Goal: Complete application form: Complete application form

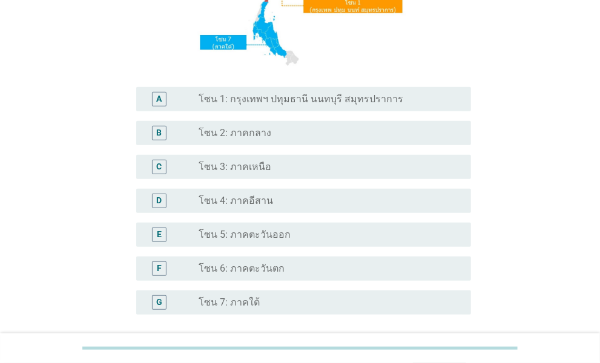
scroll to position [242, 0]
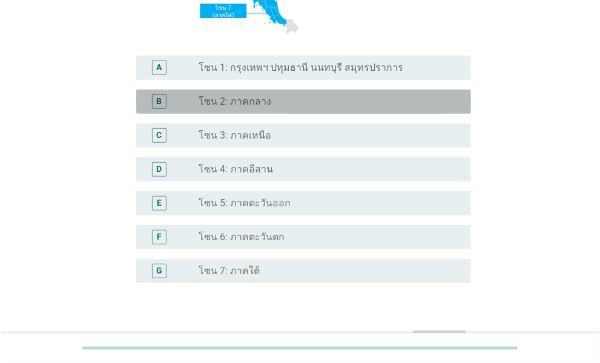
click at [260, 103] on label "โซน 2: ภาคกลาง" at bounding box center [234, 102] width 73 height 12
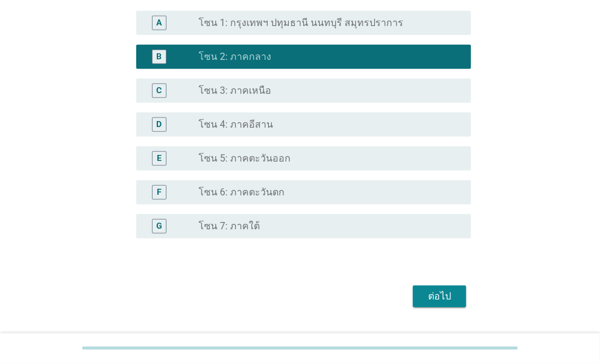
scroll to position [318, 0]
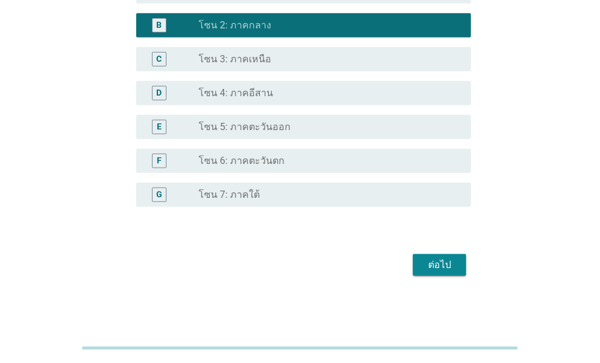
click at [428, 262] on div "ต่อไป" at bounding box center [439, 265] width 34 height 15
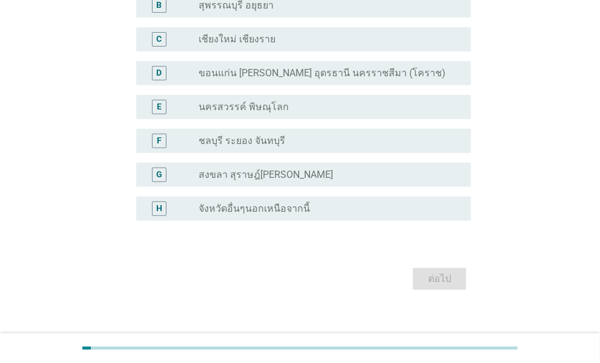
scroll to position [161, 0]
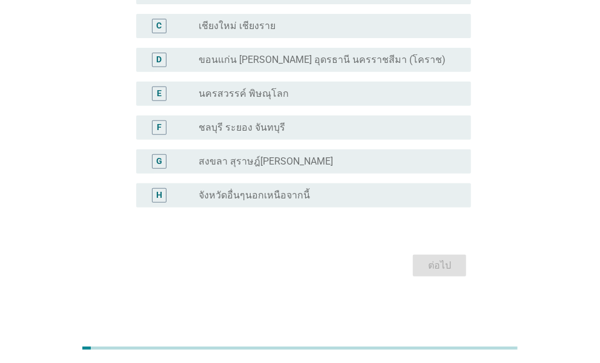
click at [221, 194] on label "จังหวัดอื่นๆนอกเหนือจากนี้" at bounding box center [253, 195] width 111 height 12
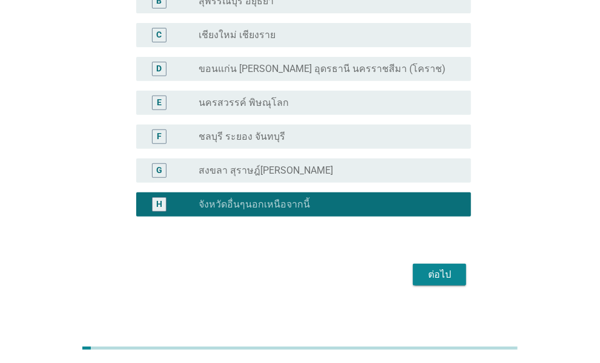
scroll to position [100, 0]
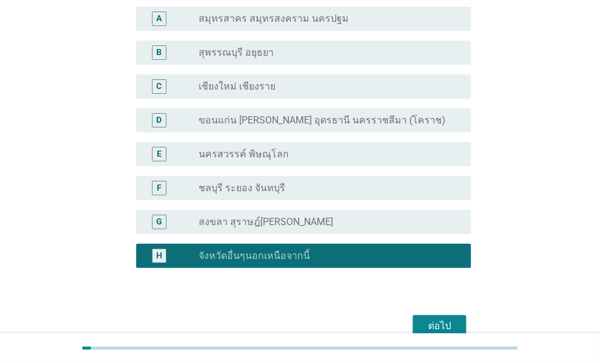
click at [459, 321] on button "ต่อไป" at bounding box center [439, 326] width 53 height 22
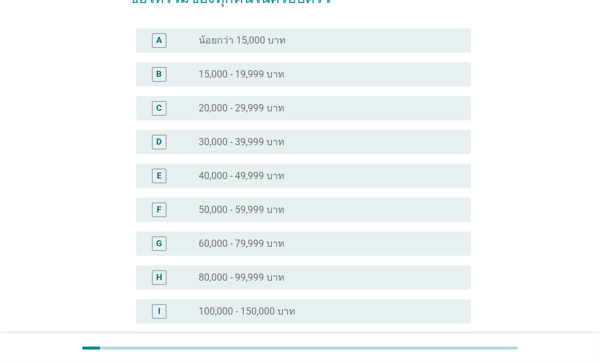
scroll to position [0, 0]
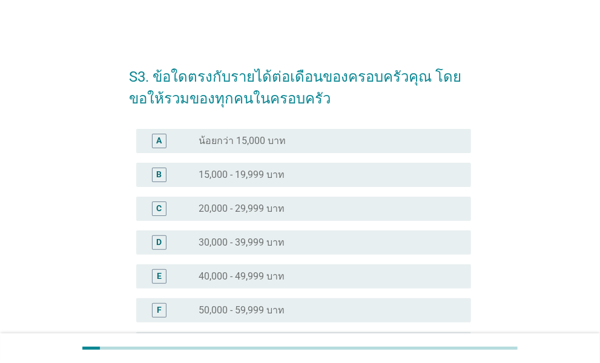
click at [310, 302] on div "F radio_button_unchecked 50,000 - 59,999 บาท" at bounding box center [303, 310] width 335 height 24
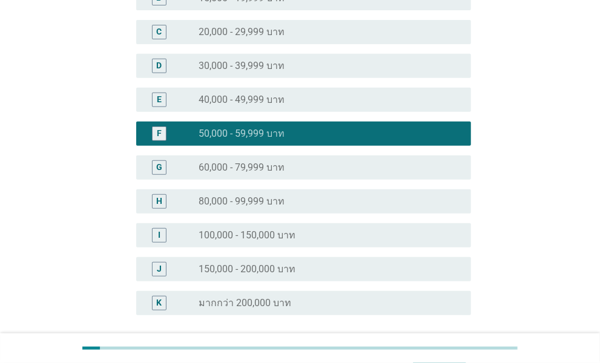
scroll to position [242, 0]
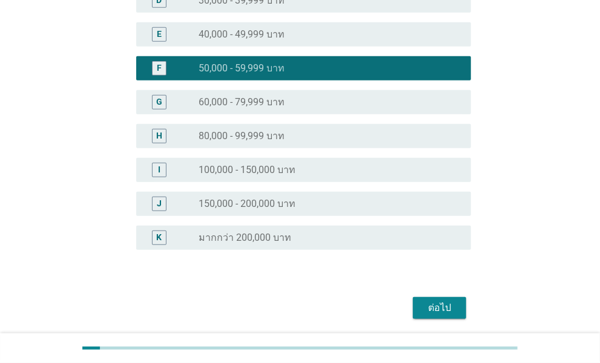
click at [437, 305] on div "ต่อไป" at bounding box center [439, 308] width 34 height 15
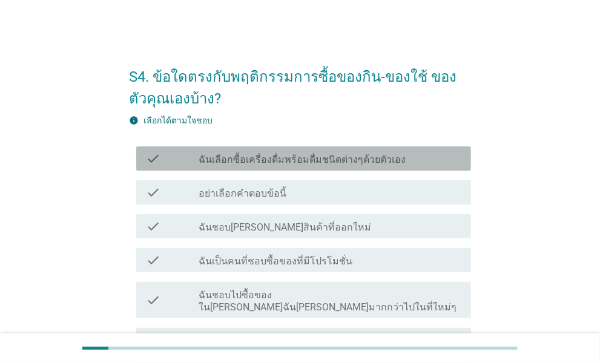
click at [375, 162] on label "ฉันเลือกซื้อเครื่องดื่มพร้อมดื่มชนิดต่างๆด้วยตัวเอง" at bounding box center [301, 160] width 207 height 12
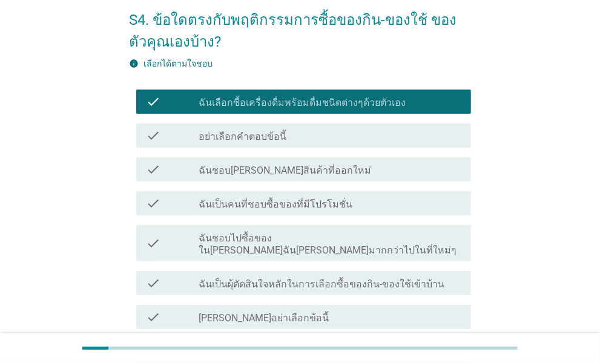
scroll to position [60, 0]
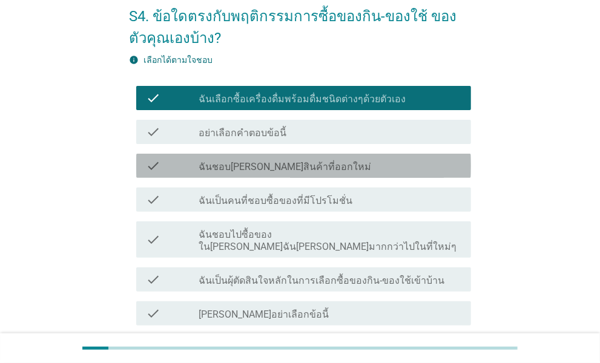
click at [365, 160] on div "check_box_outline_blank ฉันชอบ[PERSON_NAME]สินค้าที่ออกใหม่" at bounding box center [329, 165] width 263 height 15
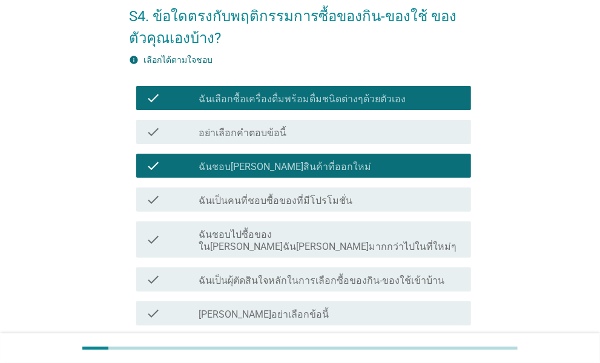
click at [364, 188] on div "check check_box_outline_blank ฉันเป็นคนที่ชอบซื้อของที่มีโปรโมชั่น" at bounding box center [303, 200] width 335 height 24
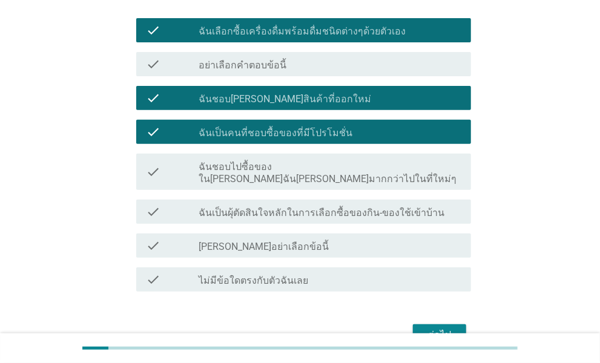
scroll to position [181, 0]
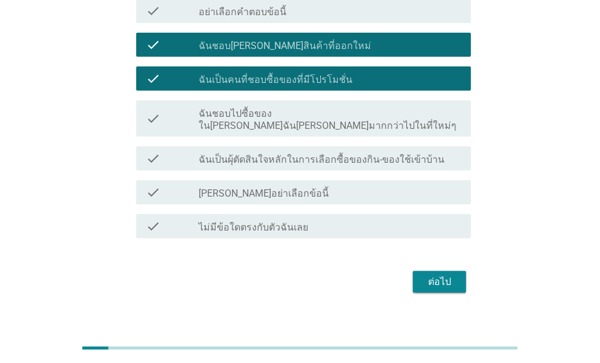
click at [287, 154] on label "ฉันเป็นผุ้ตัดสินใจหลักในการเลือกซื้อของกิน-ของใช้เข้าบ้าน" at bounding box center [321, 160] width 246 height 12
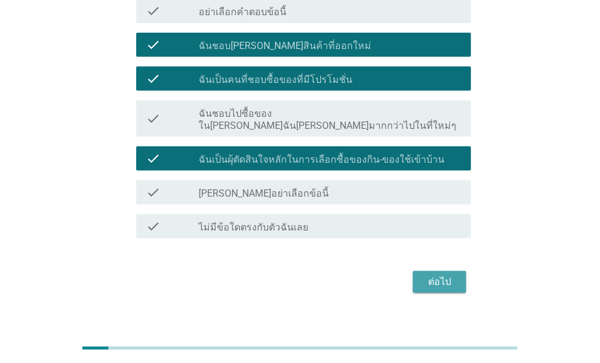
click at [431, 275] on div "ต่อไป" at bounding box center [439, 282] width 34 height 15
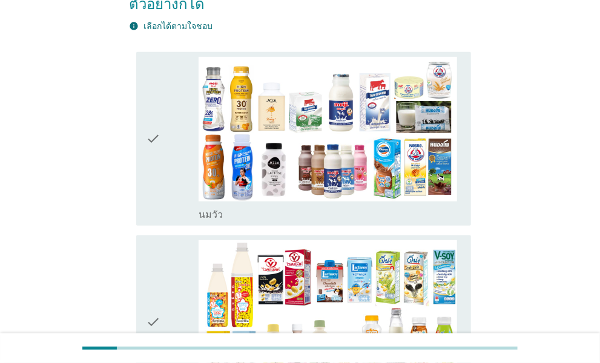
scroll to position [0, 0]
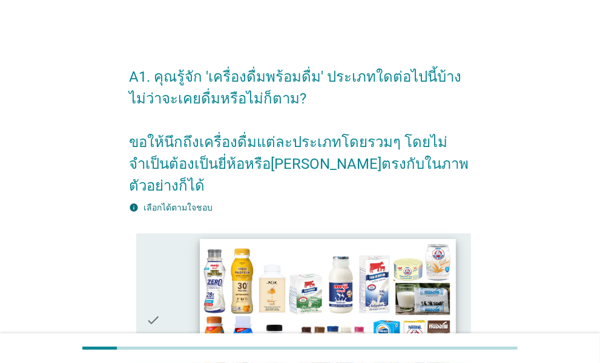
click at [388, 296] on img at bounding box center [327, 311] width 255 height 144
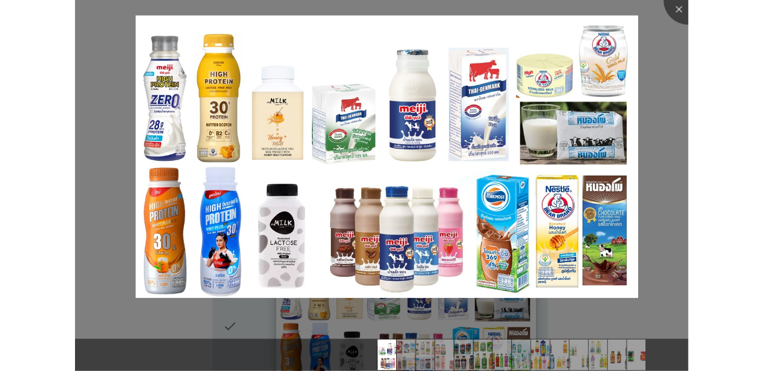
scroll to position [423, 0]
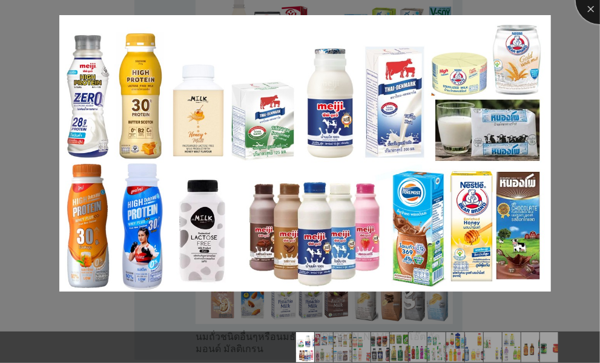
click at [590, 15] on div at bounding box center [599, 0] width 48 height 48
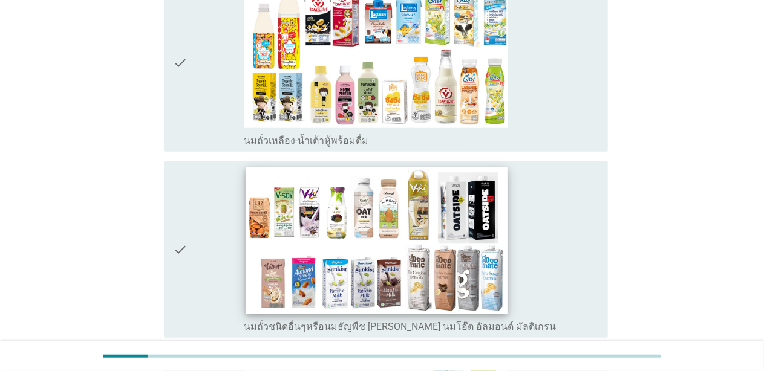
click at [430, 214] on img at bounding box center [376, 240] width 261 height 147
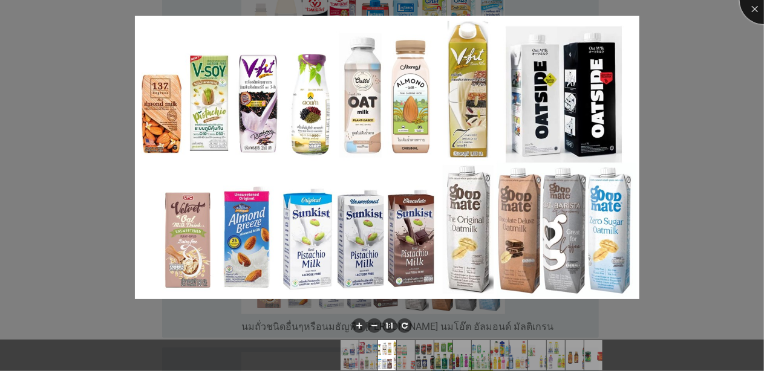
click at [599, 11] on div at bounding box center [764, 0] width 48 height 48
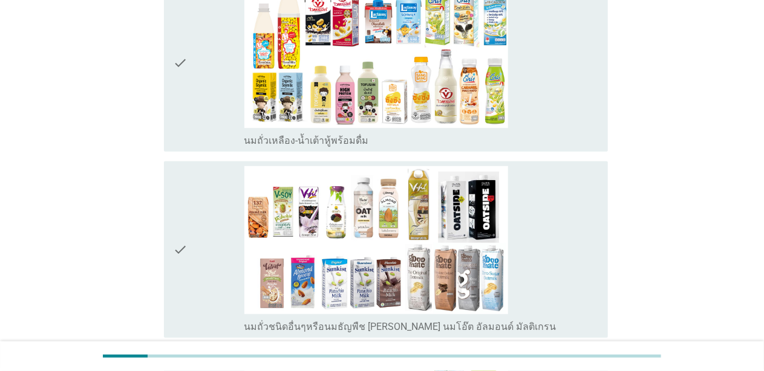
click at [190, 56] on div "check" at bounding box center [209, 63] width 71 height 168
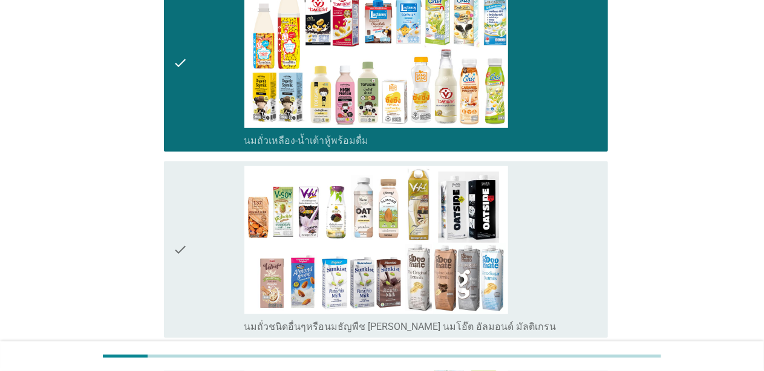
click at [184, 175] on icon "check" at bounding box center [181, 250] width 15 height 168
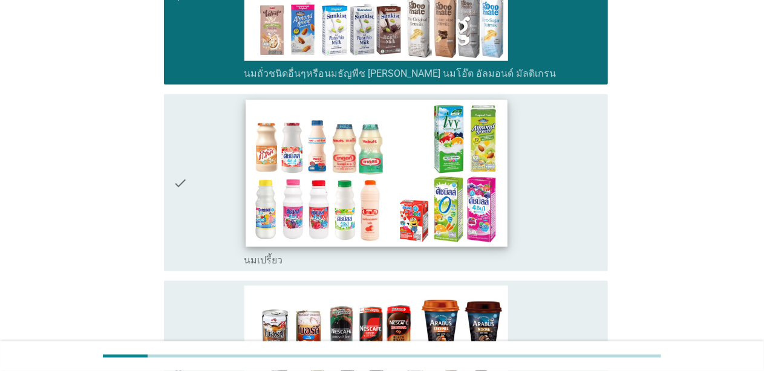
scroll to position [786, 0]
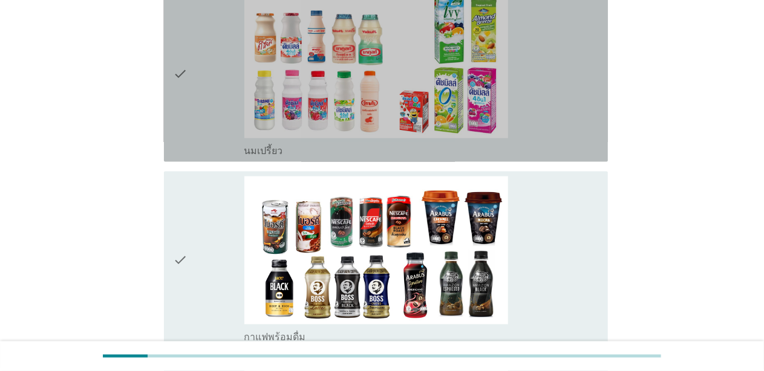
click at [213, 103] on div "check" at bounding box center [209, 74] width 71 height 168
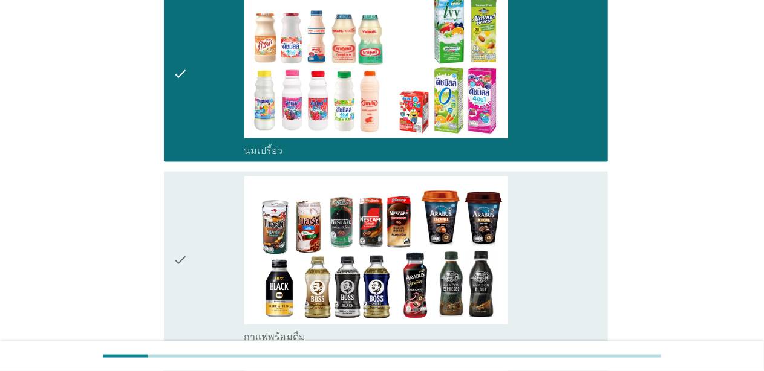
click at [201, 212] on div "check" at bounding box center [209, 261] width 71 height 168
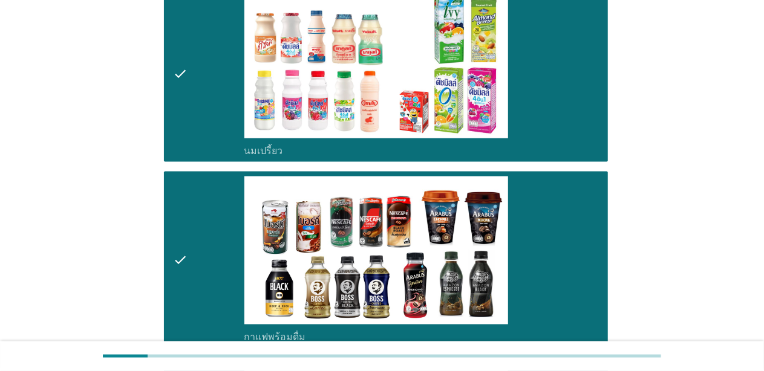
scroll to position [1149, 0]
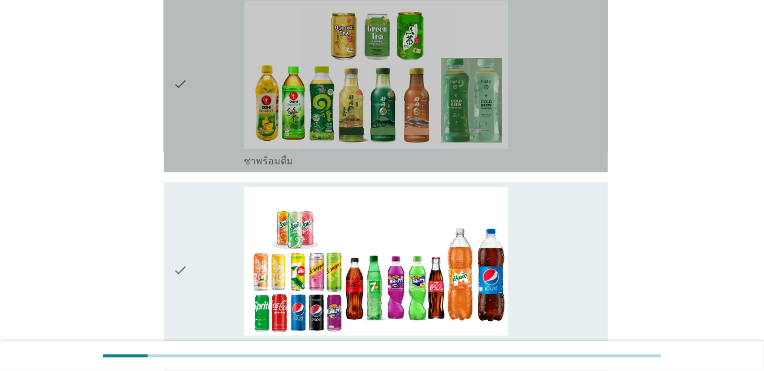
click at [201, 125] on div "check" at bounding box center [209, 84] width 71 height 168
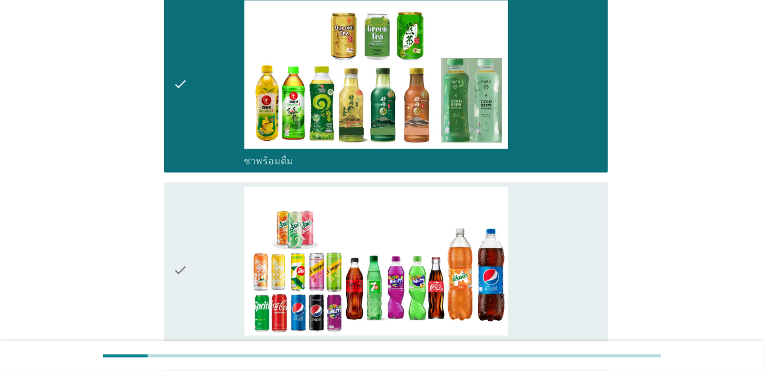
click at [200, 220] on div "check" at bounding box center [209, 271] width 71 height 168
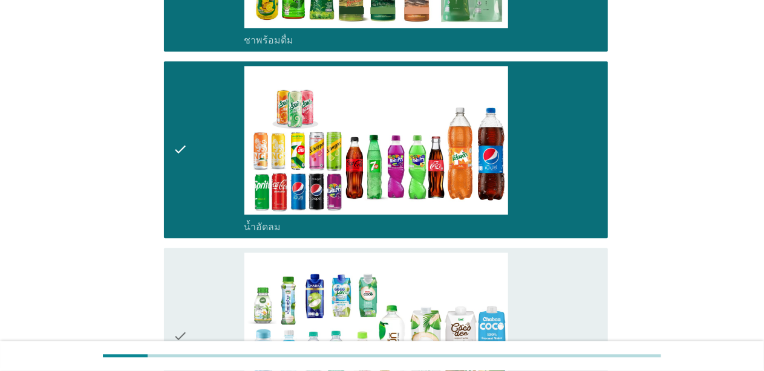
scroll to position [1452, 0]
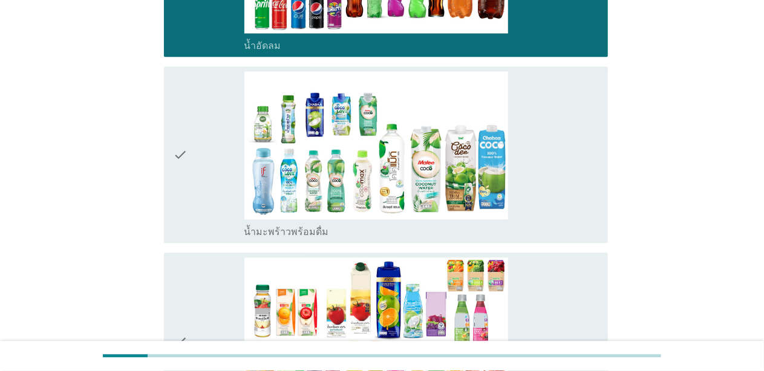
click at [229, 191] on div "check" at bounding box center [209, 155] width 71 height 168
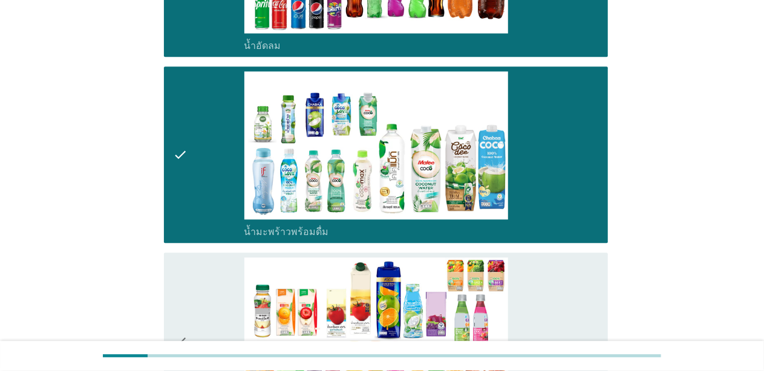
click at [221, 275] on div "check" at bounding box center [209, 342] width 71 height 168
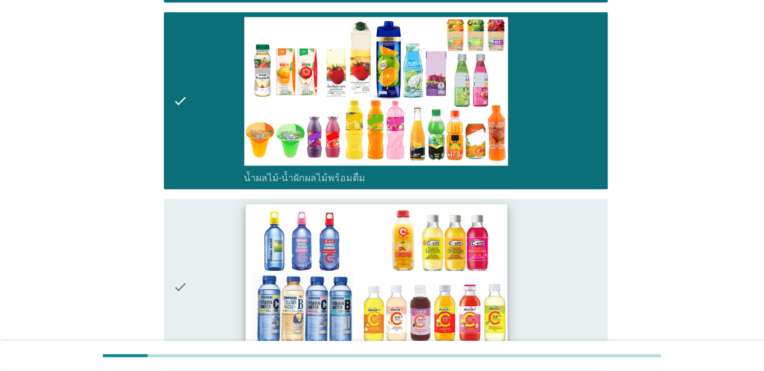
scroll to position [1694, 0]
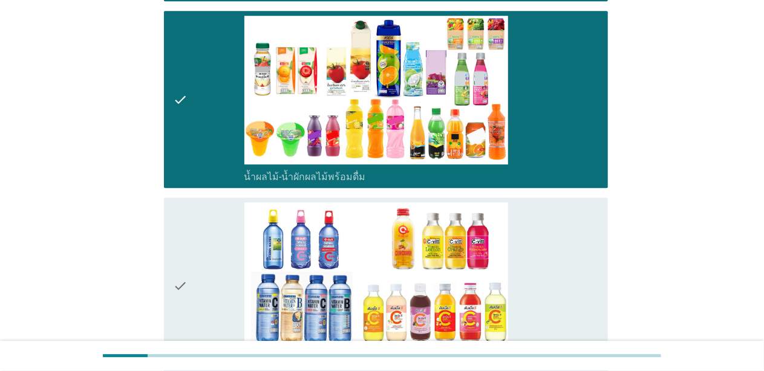
click at [217, 228] on div "check" at bounding box center [209, 287] width 71 height 168
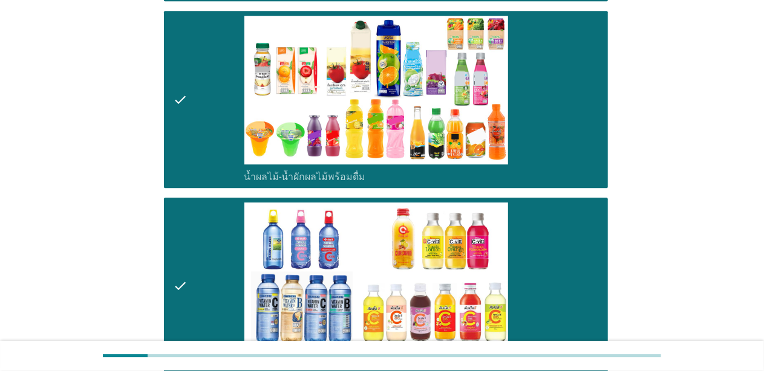
scroll to position [1936, 0]
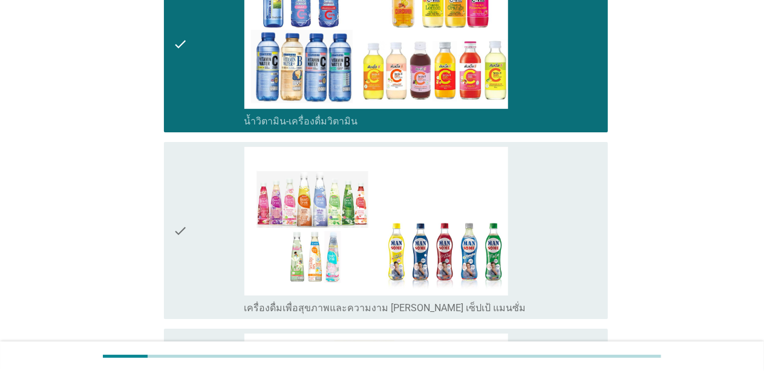
click at [227, 223] on div "check" at bounding box center [209, 231] width 71 height 168
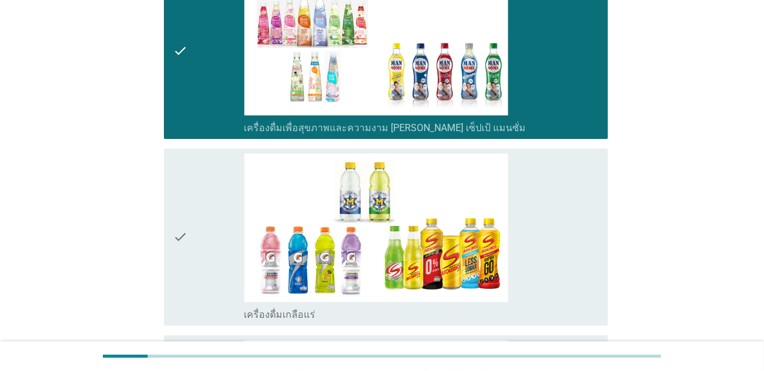
scroll to position [2117, 0]
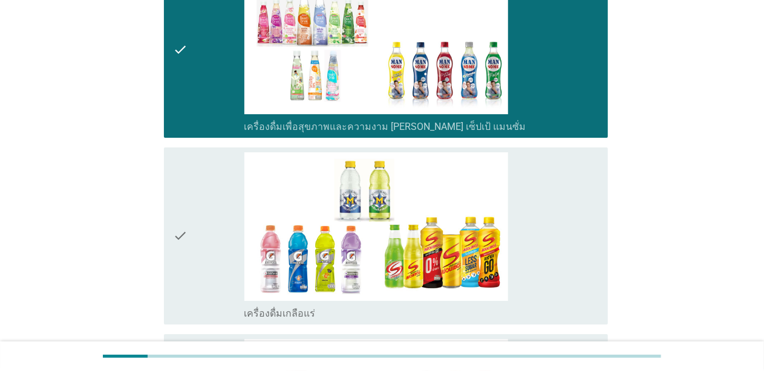
click at [229, 221] on div "check" at bounding box center [209, 236] width 71 height 168
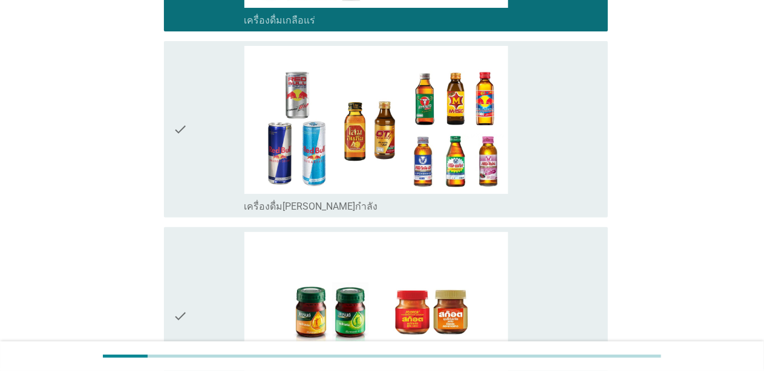
scroll to position [2480, 0]
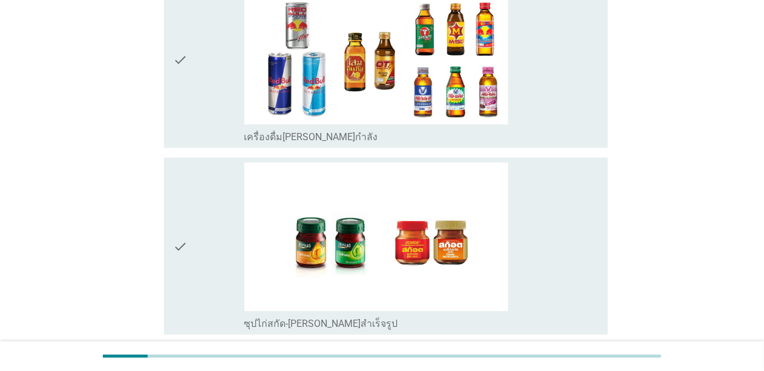
click at [198, 113] on div "check" at bounding box center [209, 60] width 71 height 168
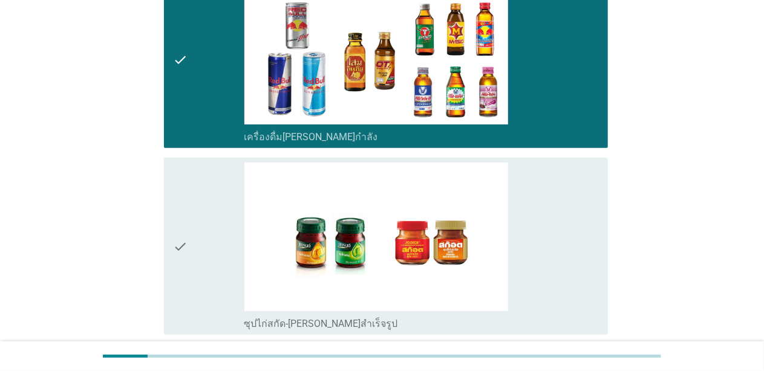
click at [202, 179] on div "check" at bounding box center [209, 247] width 71 height 168
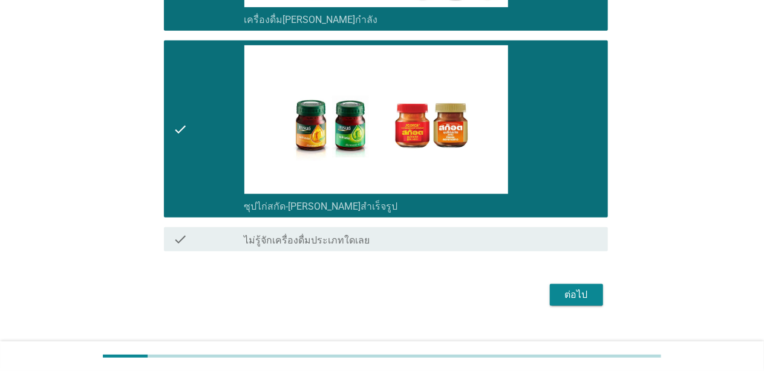
scroll to position [2616, 0]
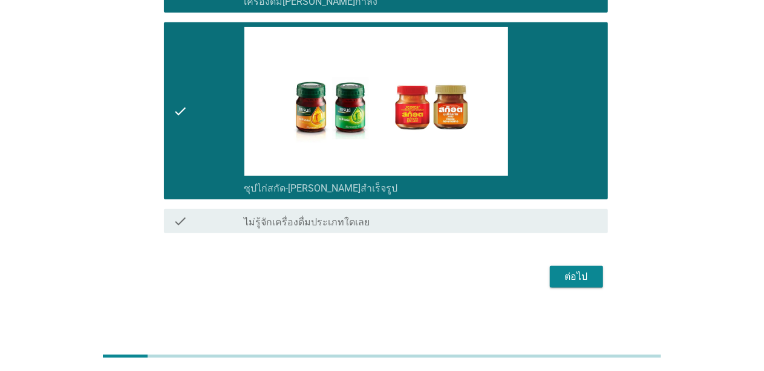
click at [590, 272] on div "ต่อไป" at bounding box center [577, 277] width 34 height 15
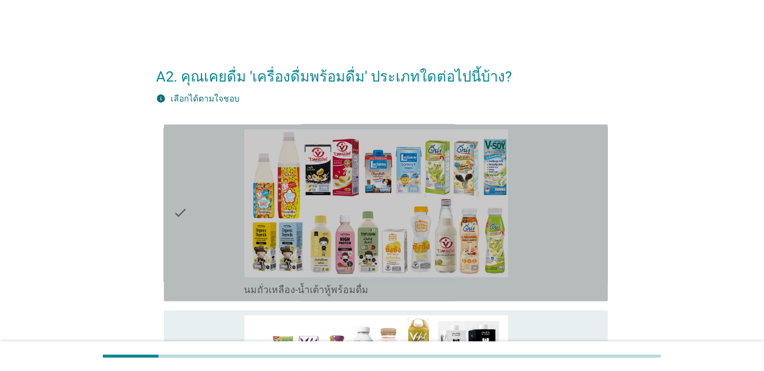
drag, startPoint x: 200, startPoint y: 241, endPoint x: 177, endPoint y: 248, distance: 23.9
click at [177, 248] on icon "check" at bounding box center [181, 213] width 15 height 168
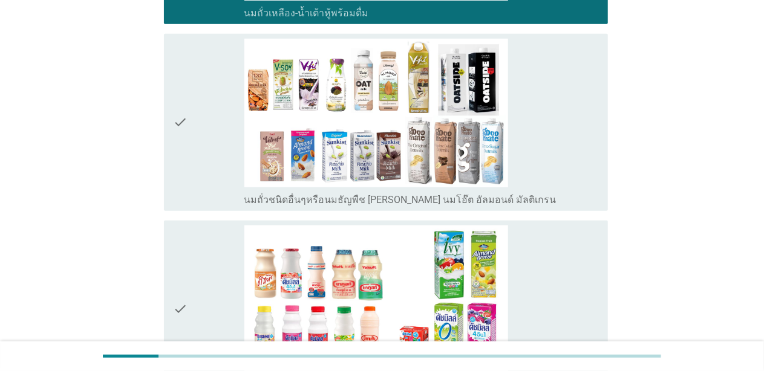
scroll to position [302, 0]
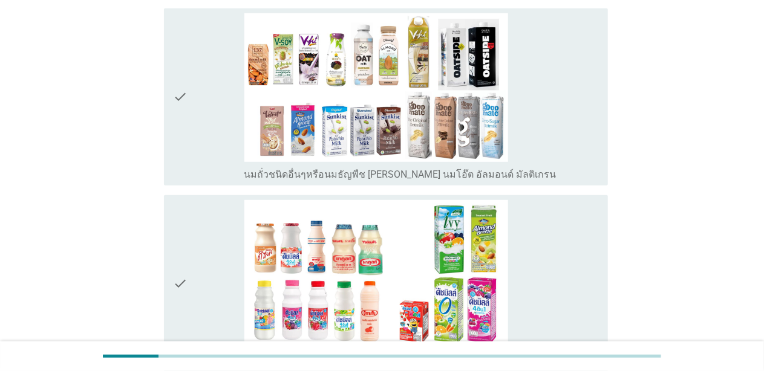
click at [186, 248] on icon "check" at bounding box center [181, 284] width 15 height 168
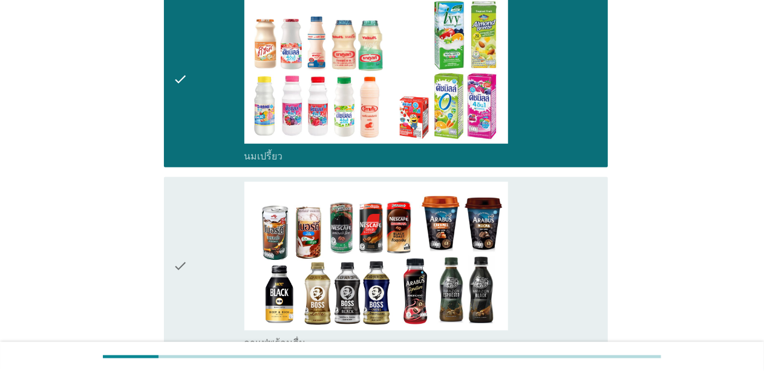
scroll to position [544, 0]
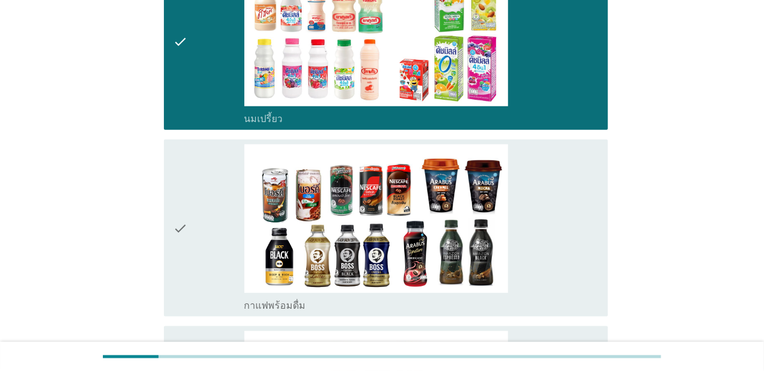
click at [187, 249] on icon "check" at bounding box center [181, 229] width 15 height 168
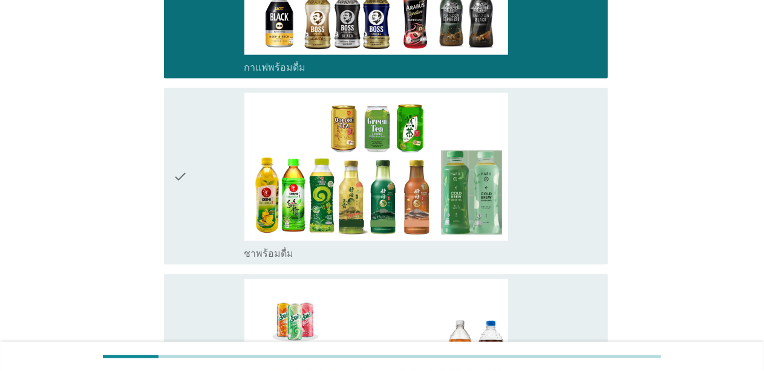
scroll to position [786, 0]
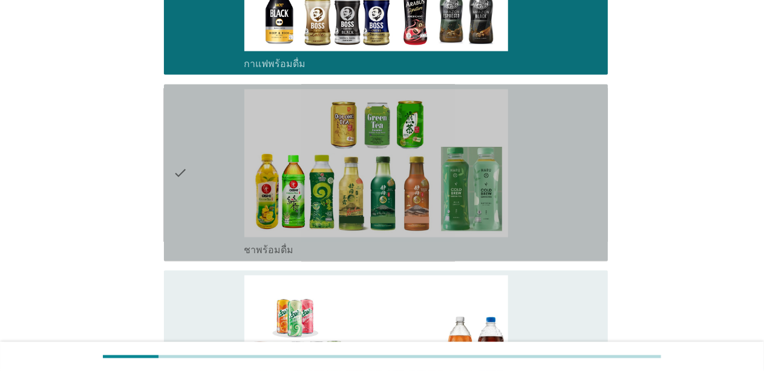
click at [189, 234] on div "check" at bounding box center [209, 174] width 71 height 168
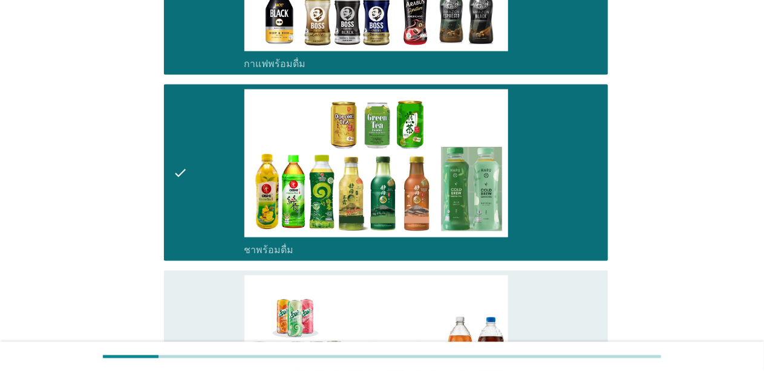
scroll to position [907, 0]
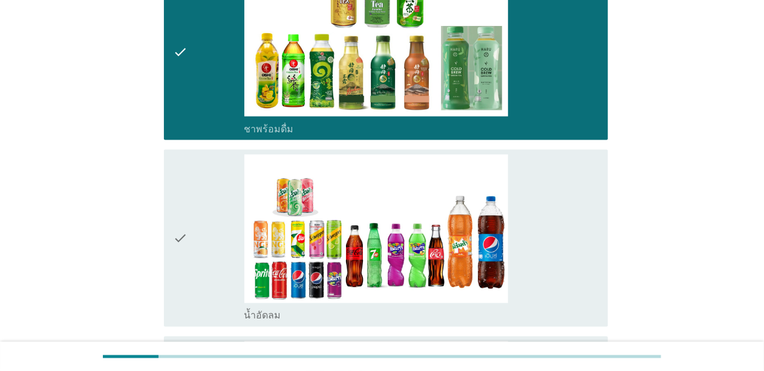
click at [189, 234] on div "check" at bounding box center [209, 239] width 71 height 168
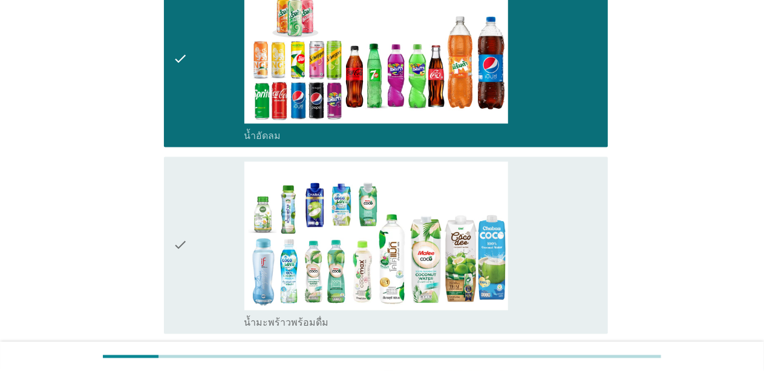
scroll to position [1089, 0]
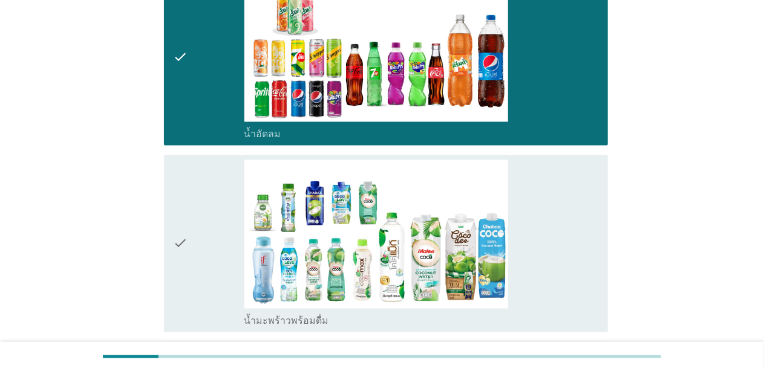
click at [189, 234] on div "check" at bounding box center [209, 244] width 71 height 168
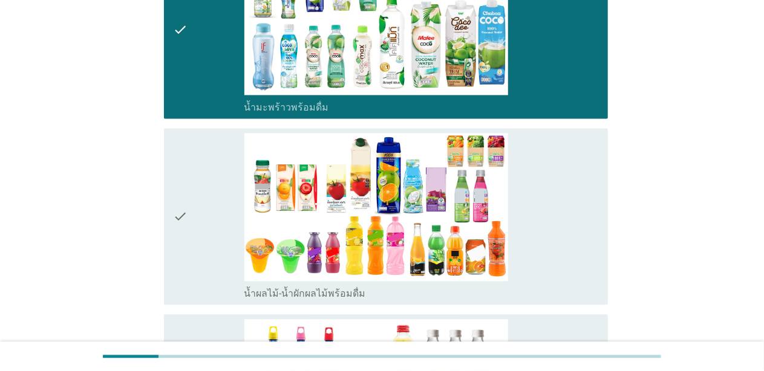
scroll to position [1331, 0]
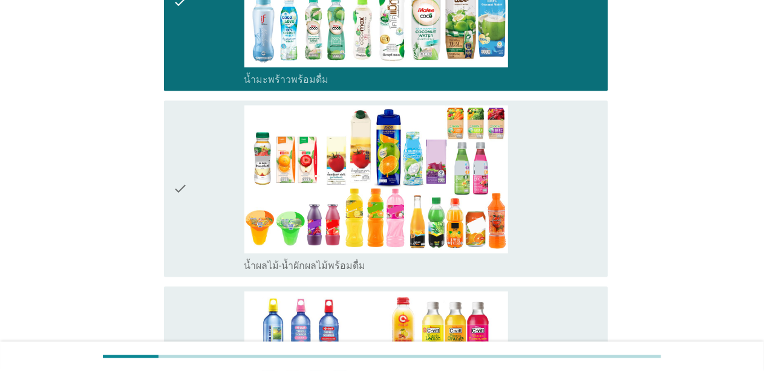
click at [189, 234] on div "check" at bounding box center [209, 189] width 71 height 168
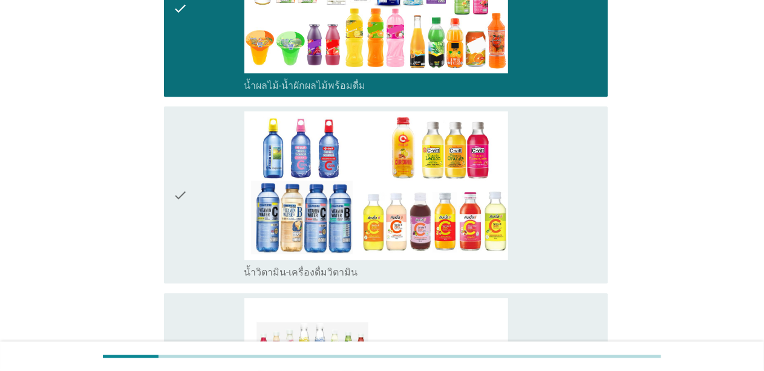
scroll to position [1512, 0]
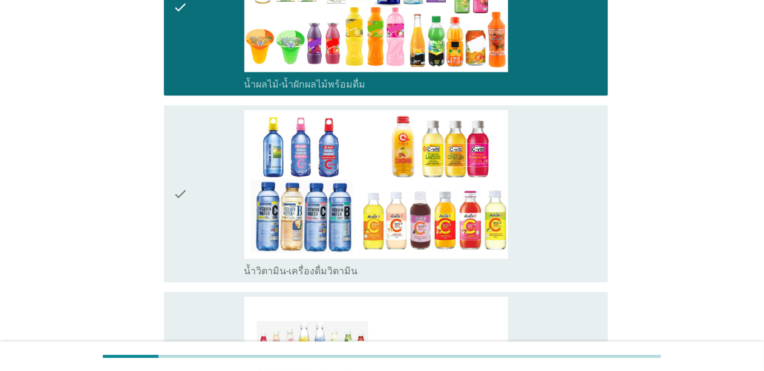
click at [189, 234] on div "check" at bounding box center [209, 194] width 71 height 168
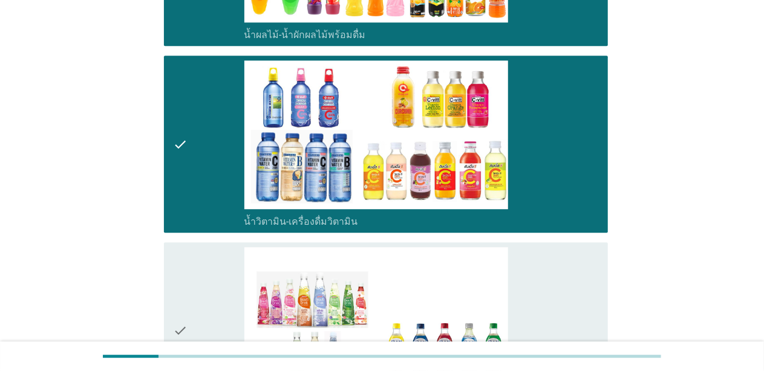
scroll to position [1694, 0]
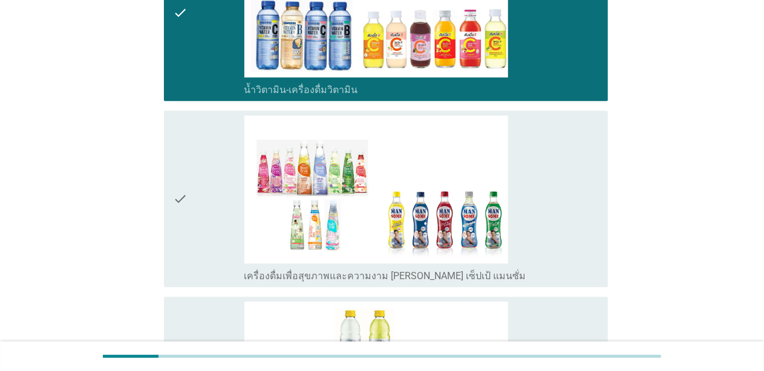
click at [188, 236] on div "check" at bounding box center [209, 200] width 71 height 168
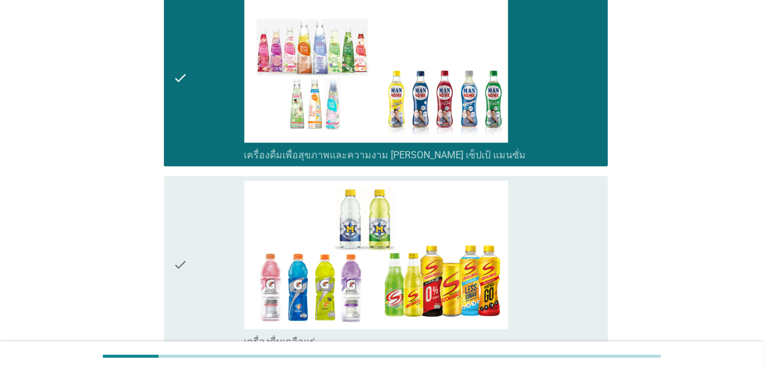
click at [188, 236] on div "check" at bounding box center [209, 265] width 71 height 168
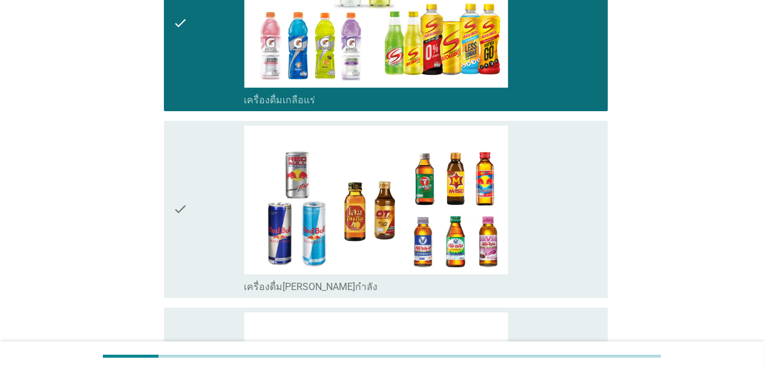
click at [188, 235] on div "check" at bounding box center [209, 210] width 71 height 168
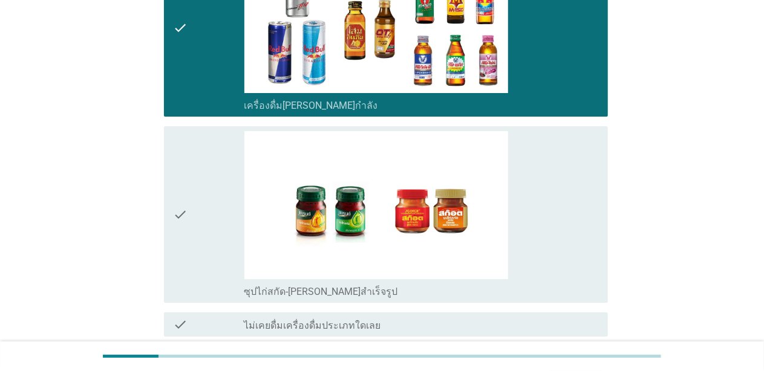
click at [189, 235] on div "check" at bounding box center [209, 215] width 71 height 168
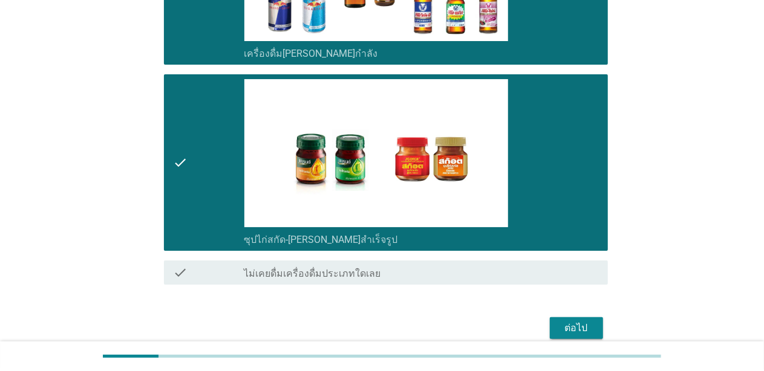
scroll to position [2342, 0]
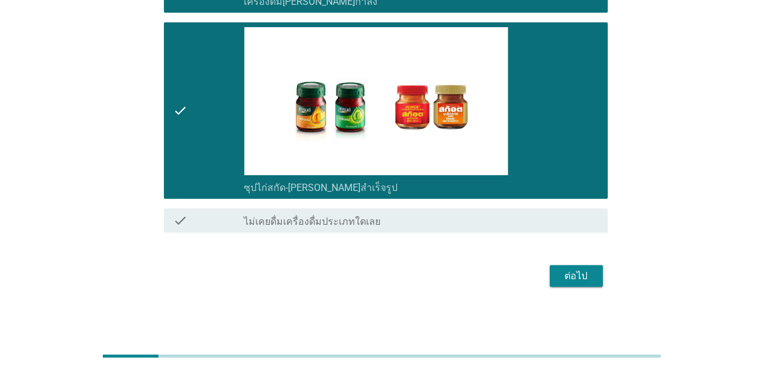
click at [570, 269] on div "ต่อไป" at bounding box center [577, 276] width 34 height 15
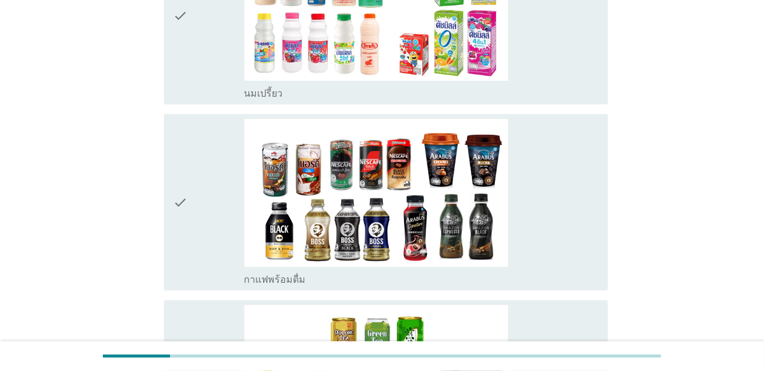
scroll to position [423, 0]
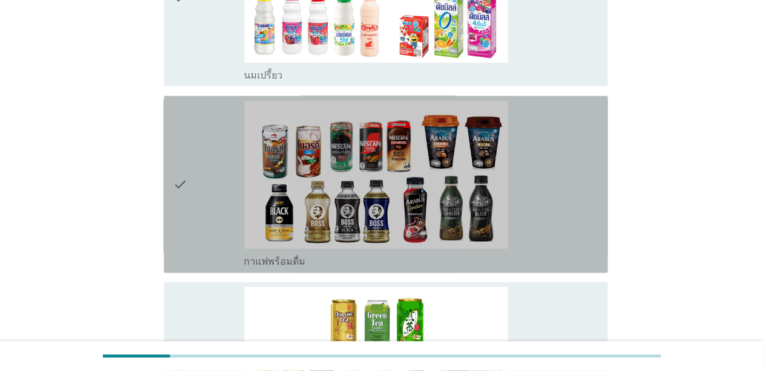
click at [192, 240] on div "check" at bounding box center [209, 185] width 71 height 168
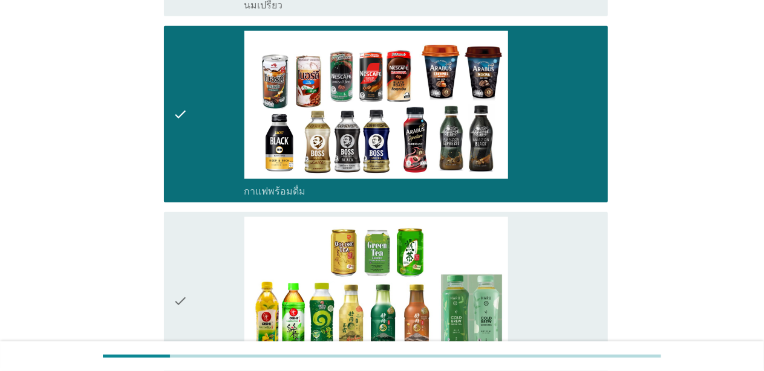
scroll to position [605, 0]
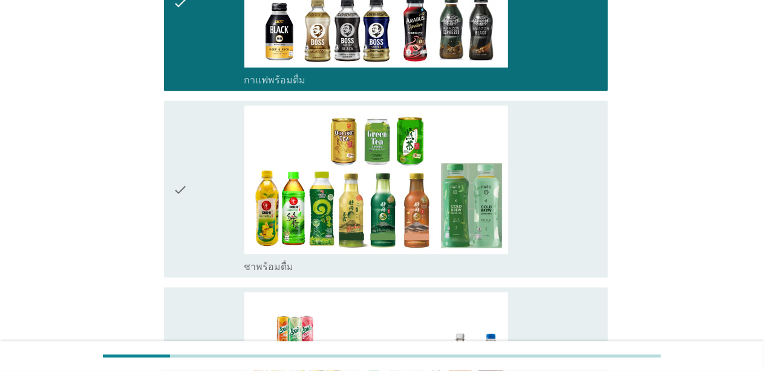
click at [207, 238] on div "check" at bounding box center [209, 190] width 71 height 168
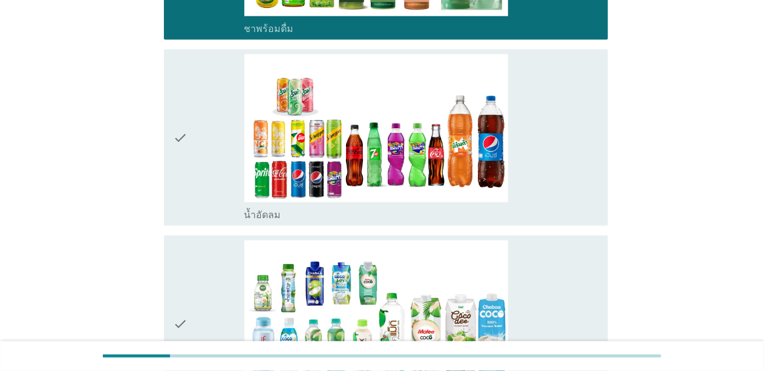
scroll to position [847, 0]
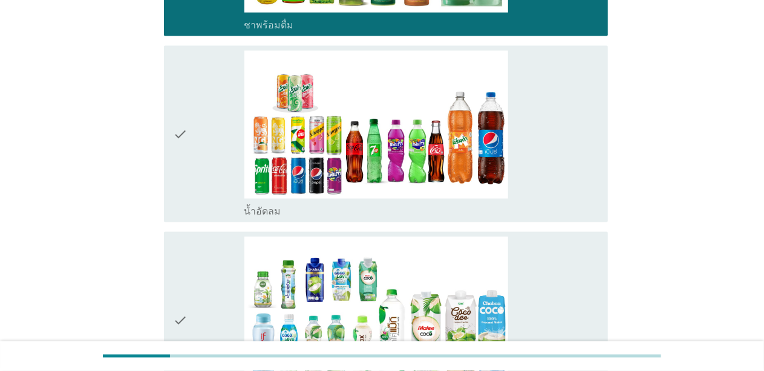
click at [208, 184] on div "check" at bounding box center [209, 135] width 71 height 168
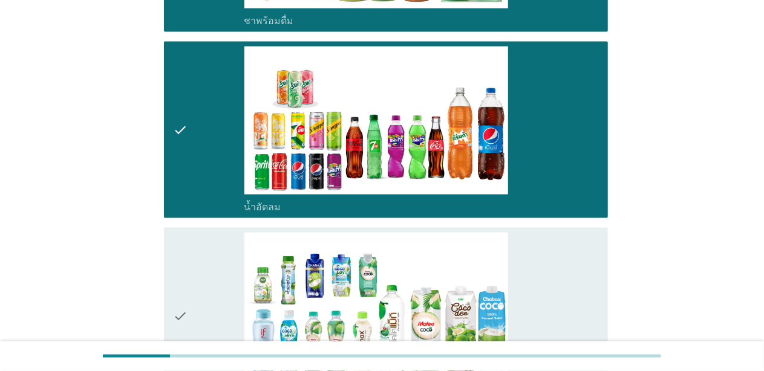
scroll to position [968, 0]
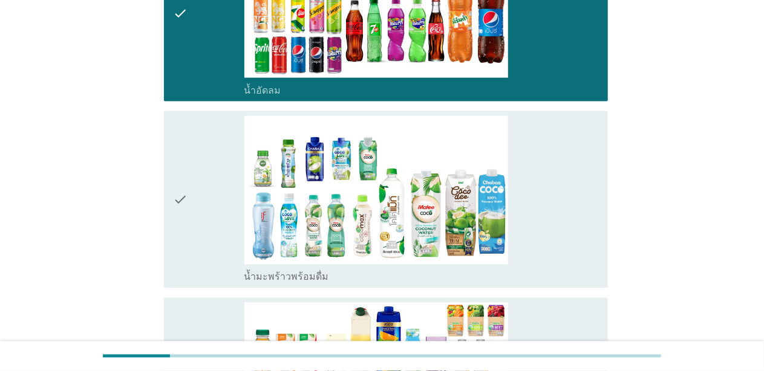
click at [220, 247] on div "check" at bounding box center [209, 200] width 71 height 168
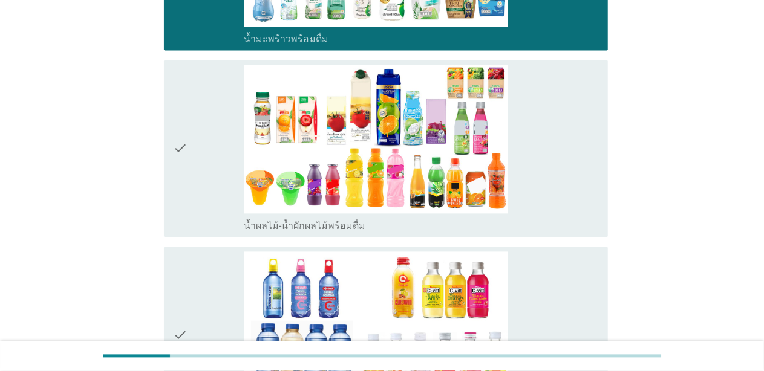
scroll to position [1210, 0]
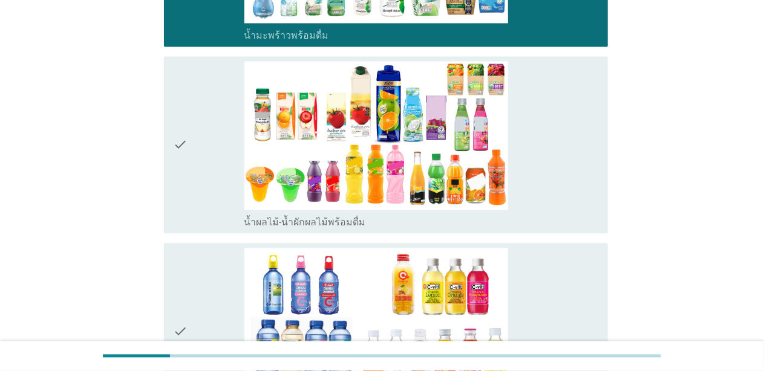
click at [200, 194] on div "check" at bounding box center [209, 145] width 71 height 168
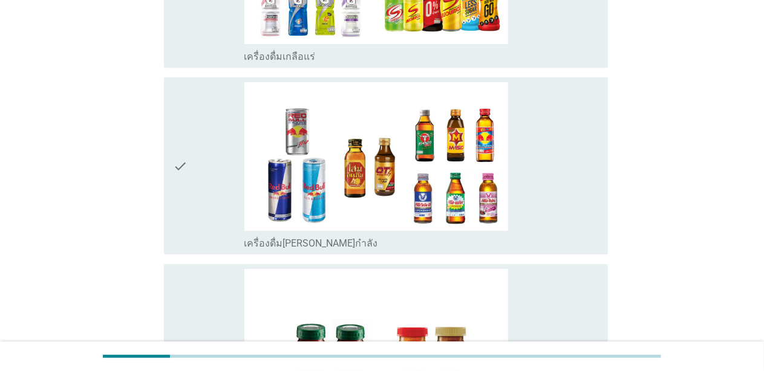
scroll to position [1996, 0]
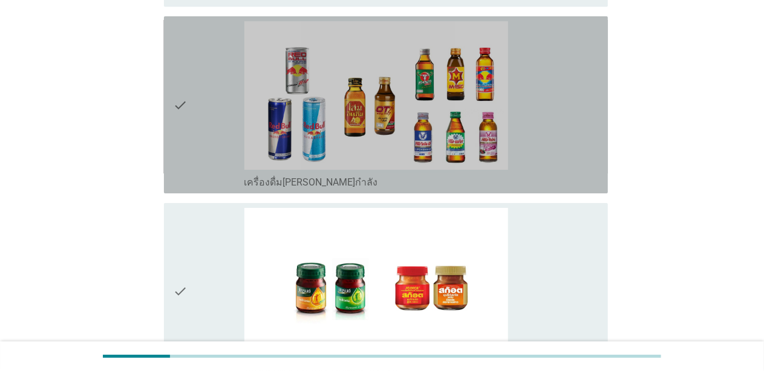
click at [203, 158] on div "check" at bounding box center [209, 105] width 71 height 168
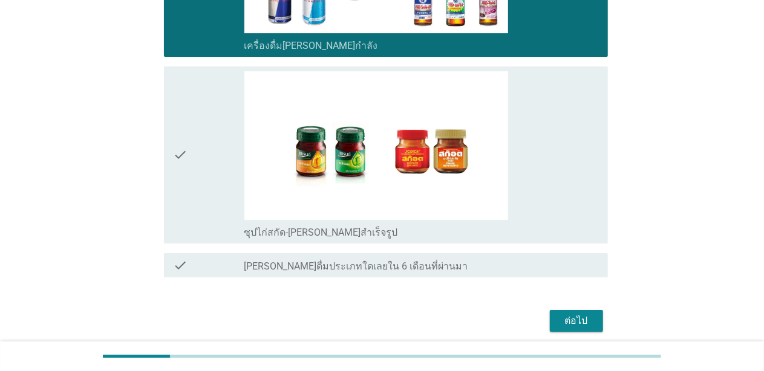
scroll to position [2156, 0]
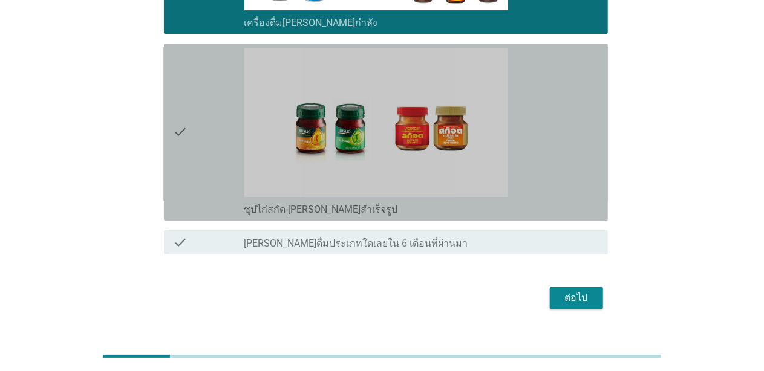
click at [209, 183] on div "check" at bounding box center [209, 132] width 71 height 168
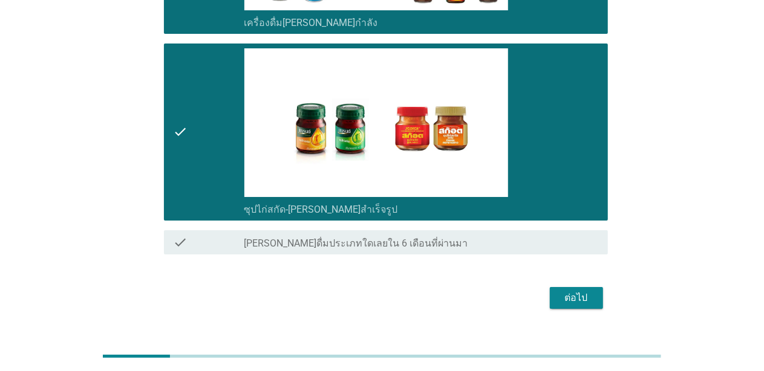
click at [210, 183] on div "check" at bounding box center [209, 132] width 71 height 168
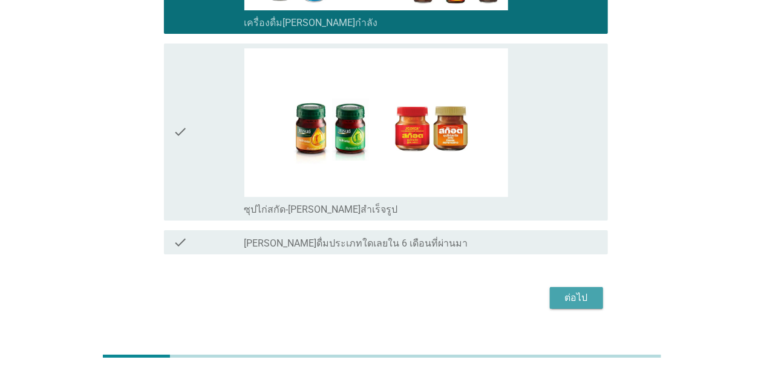
click at [568, 291] on div "ต่อไป" at bounding box center [577, 298] width 34 height 15
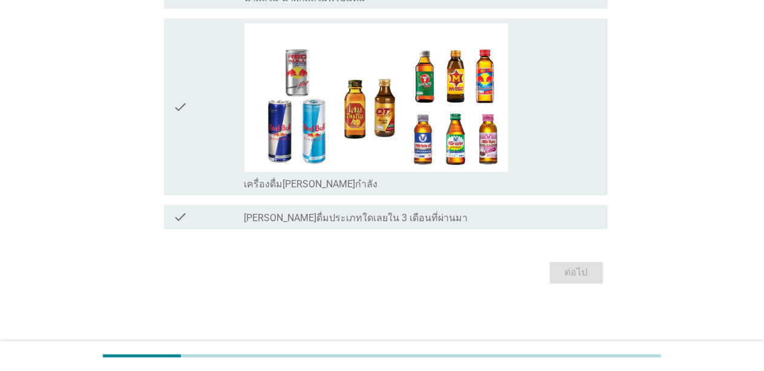
scroll to position [0, 0]
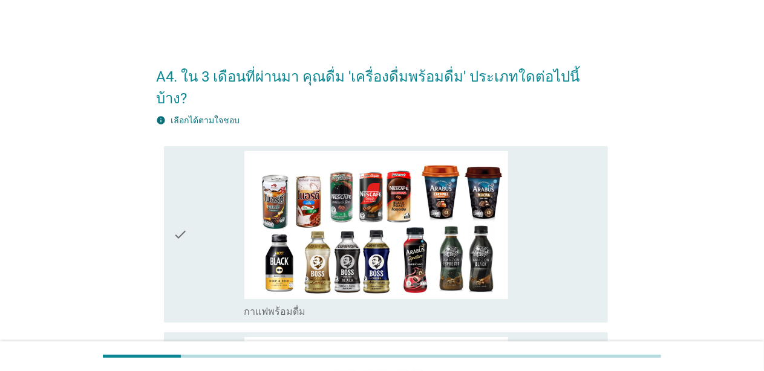
click at [209, 206] on div "check" at bounding box center [209, 235] width 71 height 168
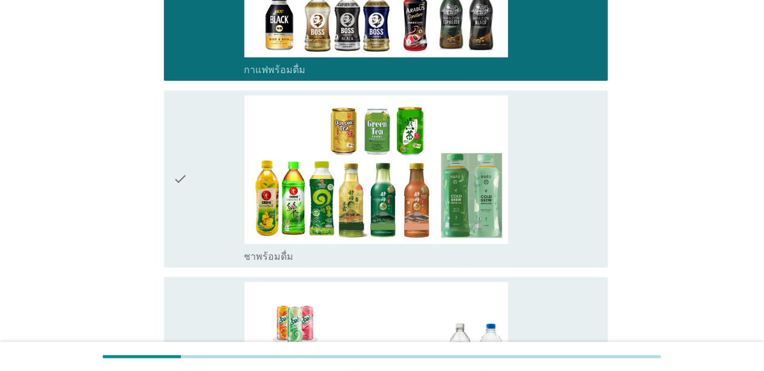
click at [199, 197] on div "check" at bounding box center [209, 180] width 71 height 168
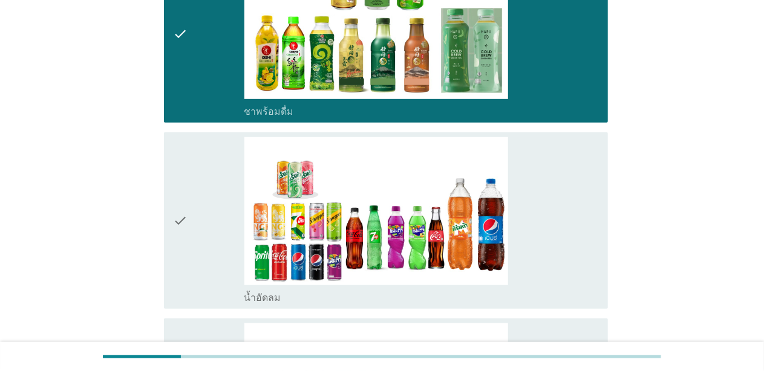
scroll to position [484, 0]
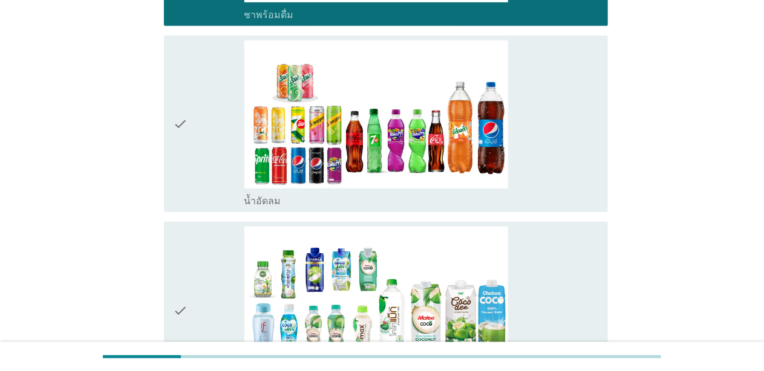
click at [210, 177] on div "check" at bounding box center [209, 125] width 71 height 168
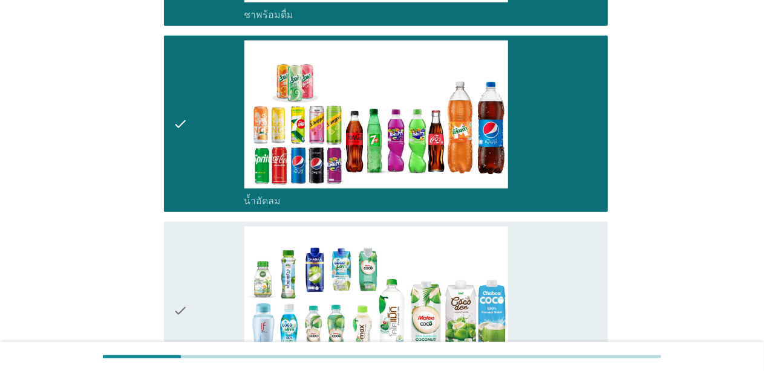
click at [195, 227] on div "check" at bounding box center [209, 311] width 71 height 168
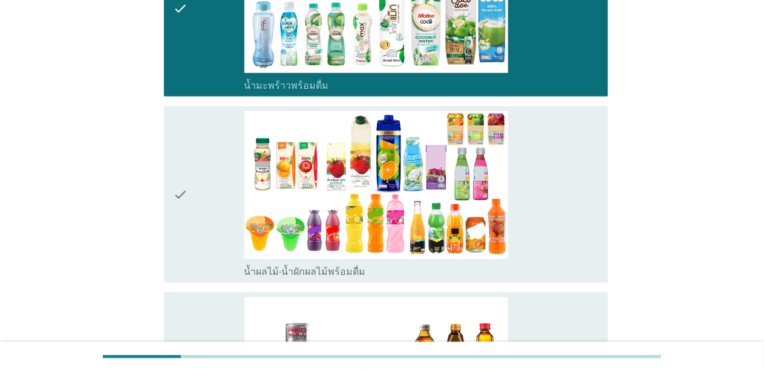
click at [208, 215] on div "check" at bounding box center [209, 195] width 71 height 168
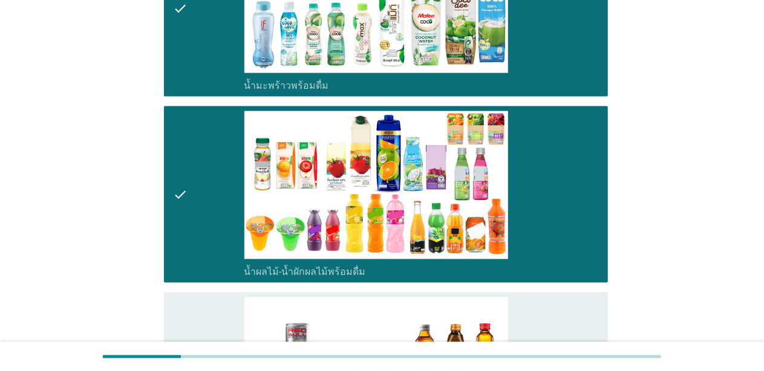
scroll to position [1037, 0]
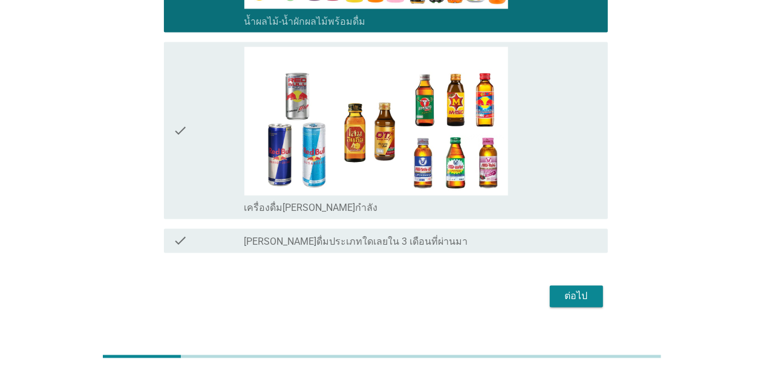
click at [232, 169] on div "check" at bounding box center [209, 131] width 71 height 168
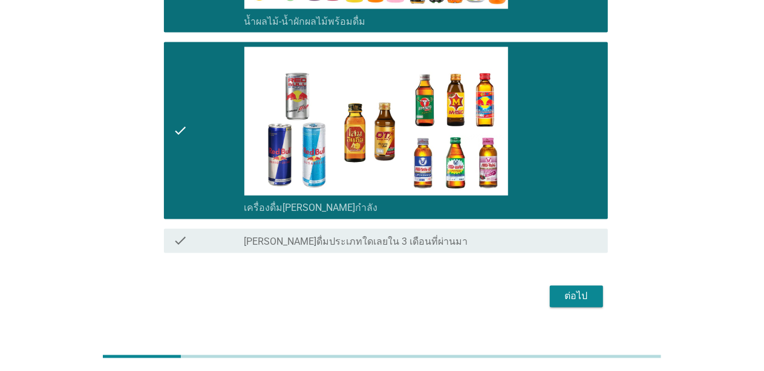
click at [570, 290] on div "ต่อไป" at bounding box center [577, 297] width 34 height 15
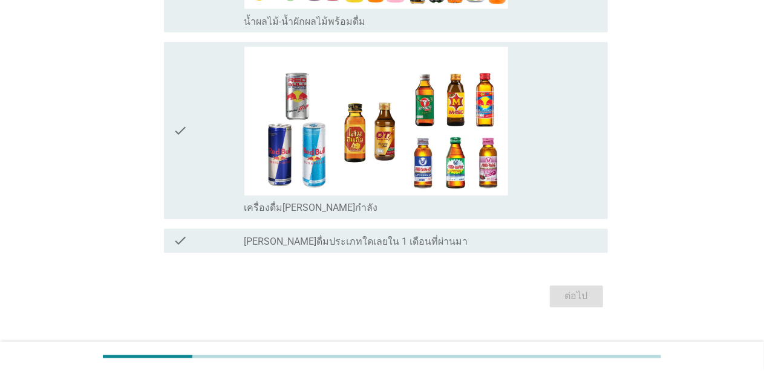
scroll to position [0, 0]
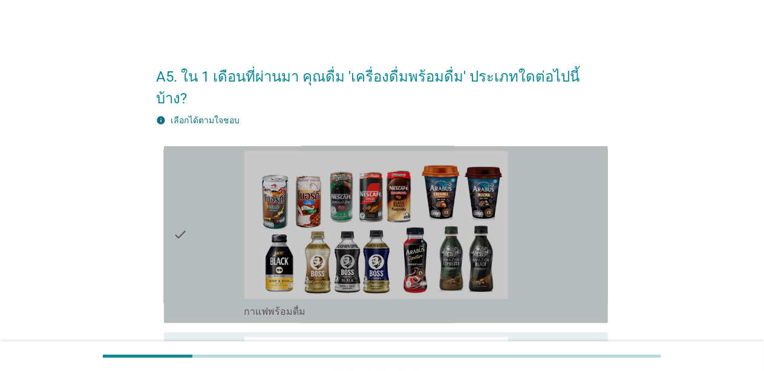
click at [544, 200] on div "check_box กาแฟพร้อมดื่ม" at bounding box center [421, 235] width 354 height 168
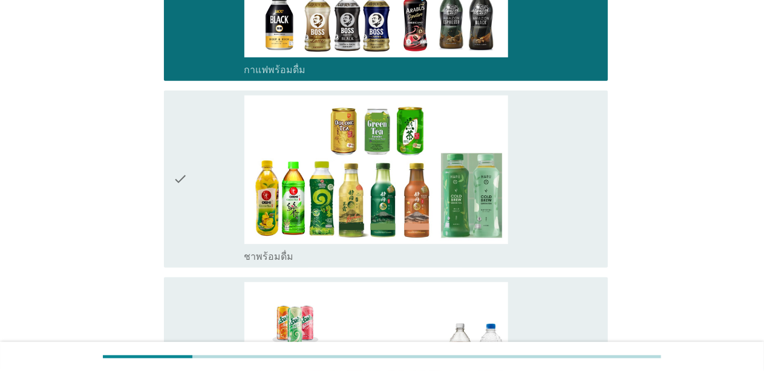
click at [533, 191] on div "check_box ชาพร้อมดื่ม" at bounding box center [421, 180] width 354 height 168
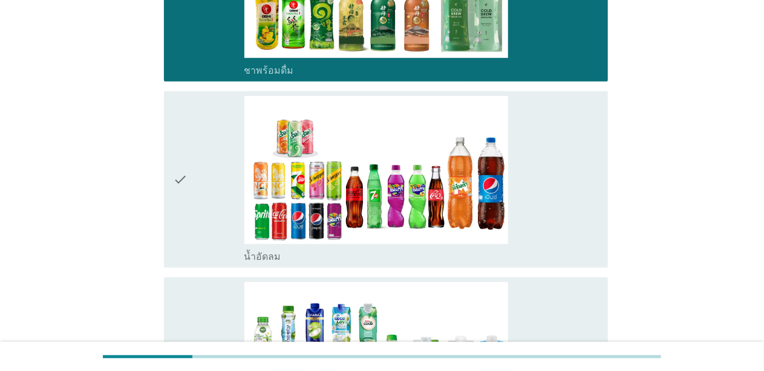
scroll to position [484, 0]
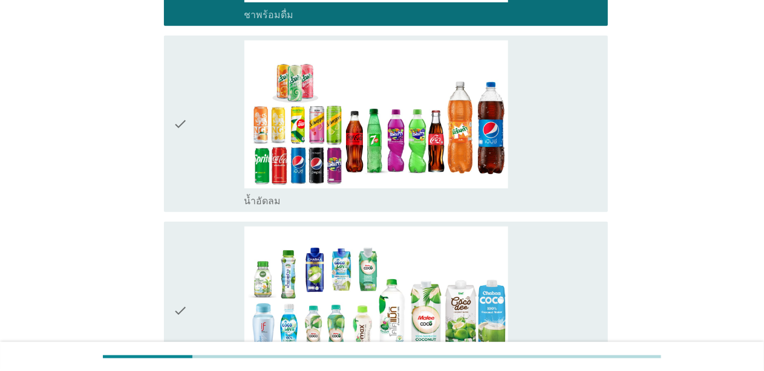
click at [537, 143] on div "check_box น้ำอัดลม" at bounding box center [421, 125] width 354 height 168
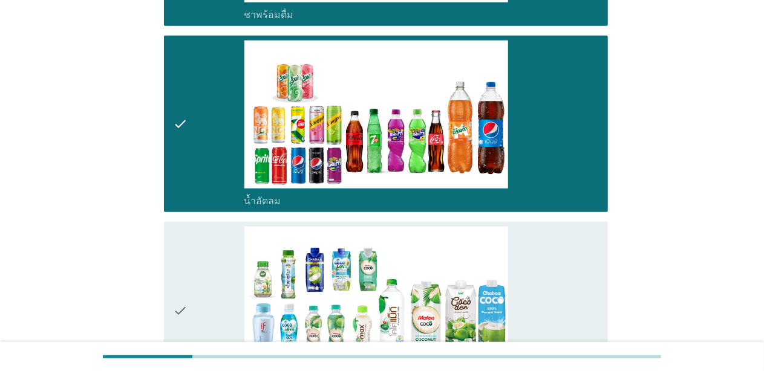
click at [541, 227] on div "check_box น้ำมะพร้าวพร้อมดื่ม" at bounding box center [421, 311] width 354 height 168
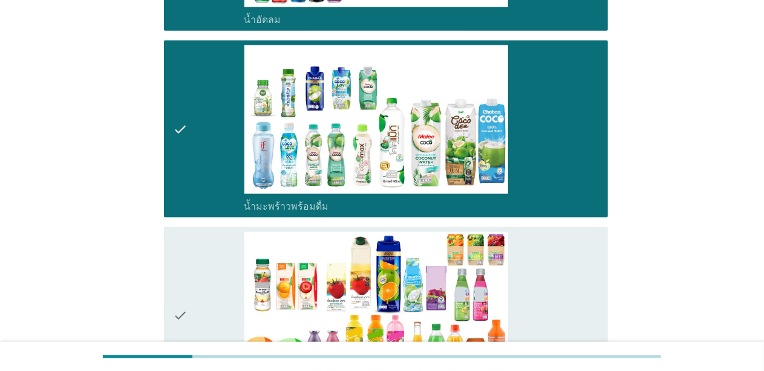
click at [538, 232] on div "check_box น้ำผลไม้-น้ำผักผลไม้พร้อมดื่ม" at bounding box center [421, 316] width 354 height 168
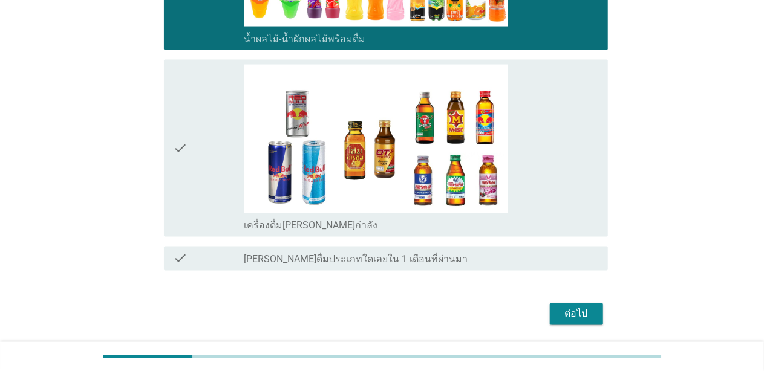
scroll to position [1028, 0]
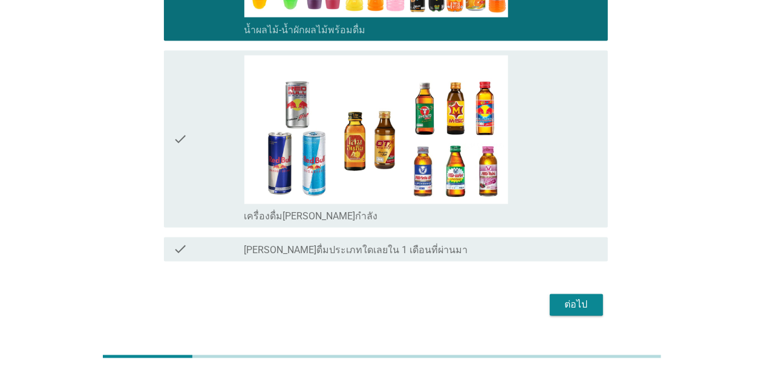
click at [548, 172] on div "check_box เครื่องดื่ม[PERSON_NAME]กำลัง" at bounding box center [421, 140] width 354 height 168
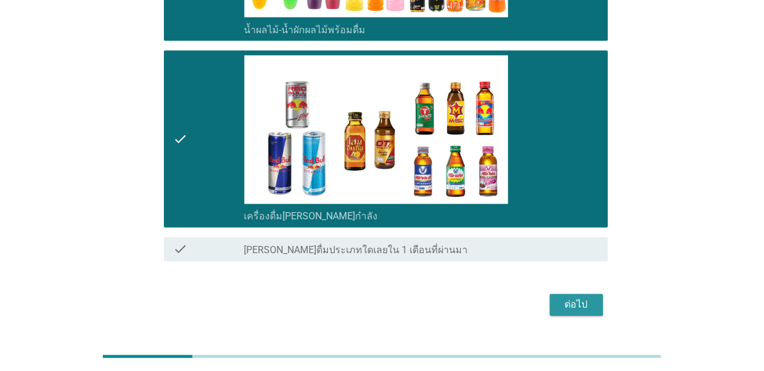
click at [576, 298] on div "ต่อไป" at bounding box center [577, 305] width 34 height 15
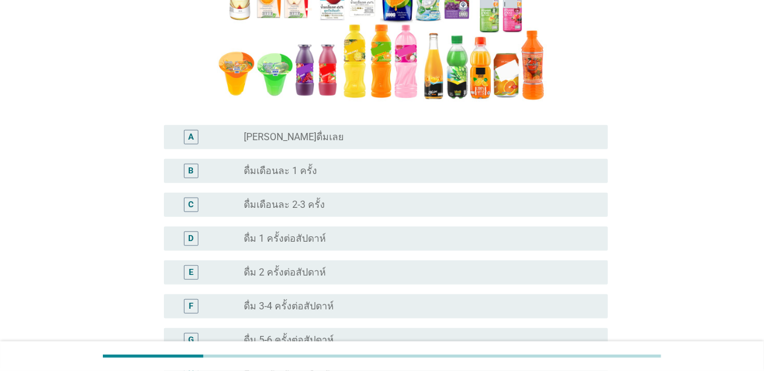
scroll to position [302, 0]
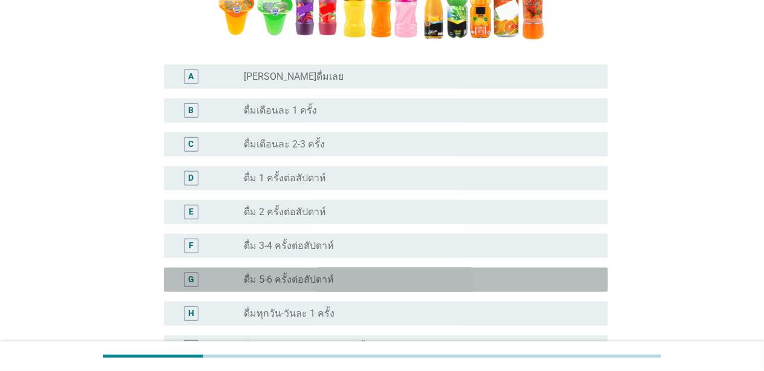
click at [386, 281] on div "radio_button_unchecked ดื่ม 5-6 ครั้งต่อสัปดาห์" at bounding box center [416, 280] width 344 height 12
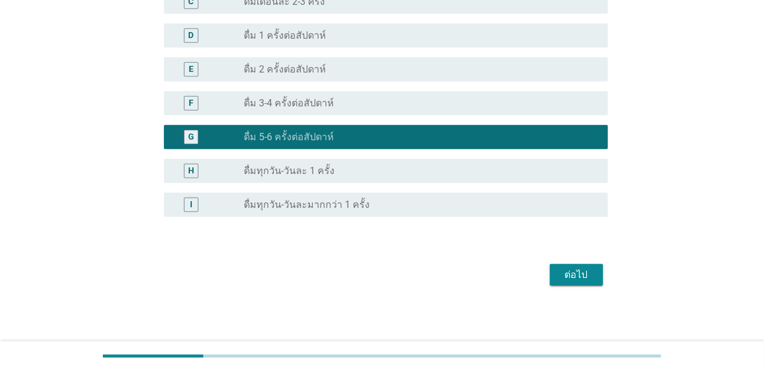
scroll to position [446, 0]
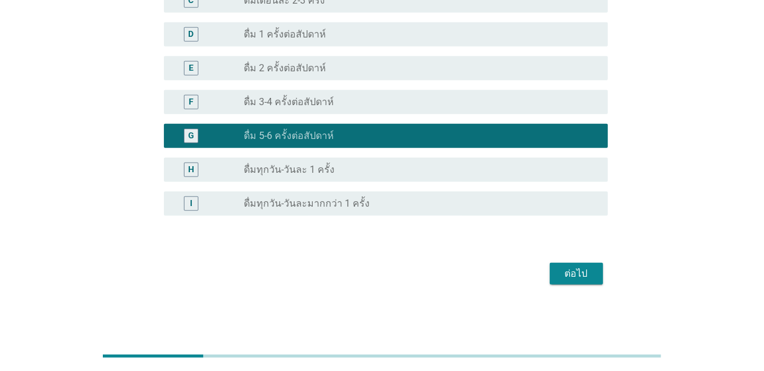
click at [570, 275] on div "ต่อไป" at bounding box center [577, 274] width 34 height 15
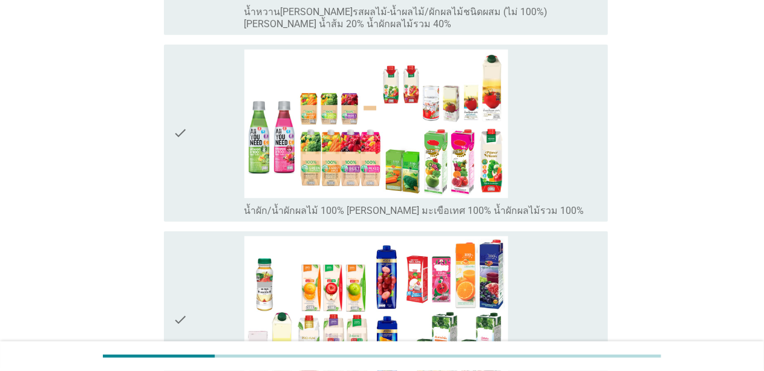
scroll to position [363, 0]
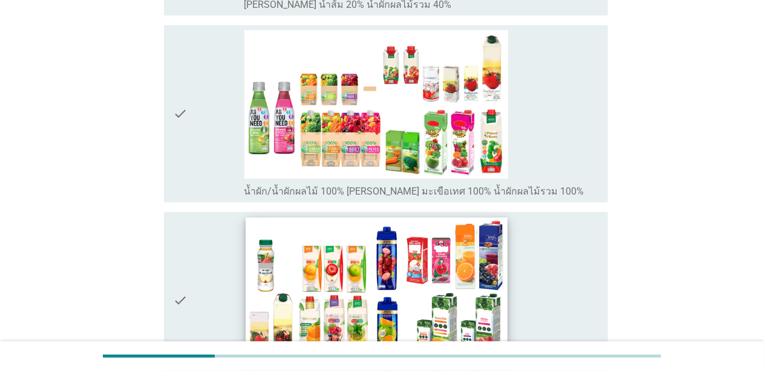
click at [492, 275] on img at bounding box center [376, 291] width 261 height 147
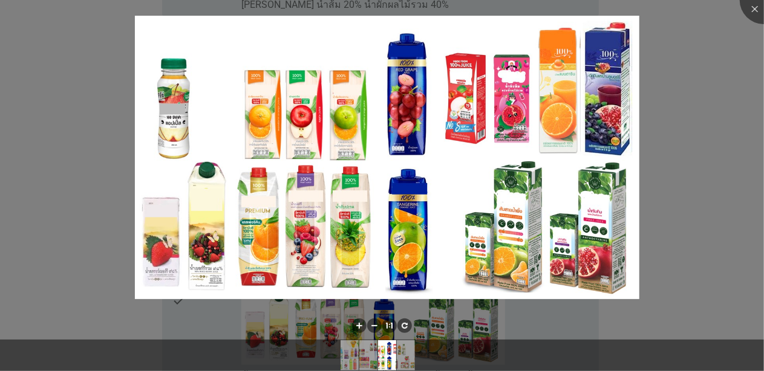
click at [599, 155] on div at bounding box center [382, 185] width 764 height 371
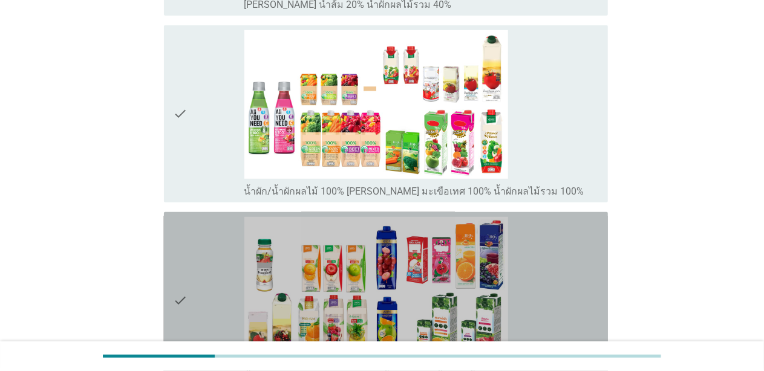
click at [220, 289] on div "check" at bounding box center [209, 301] width 71 height 168
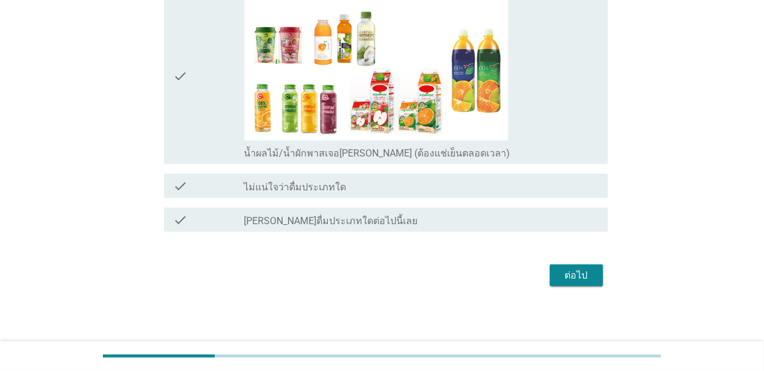
scroll to position [776, 0]
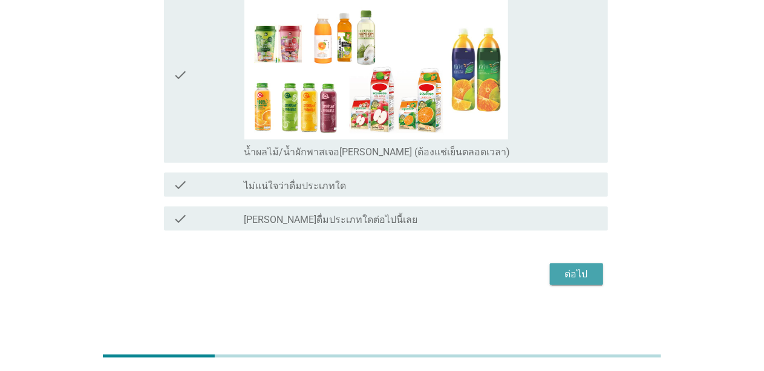
click at [582, 273] on div "ต่อไป" at bounding box center [577, 274] width 34 height 15
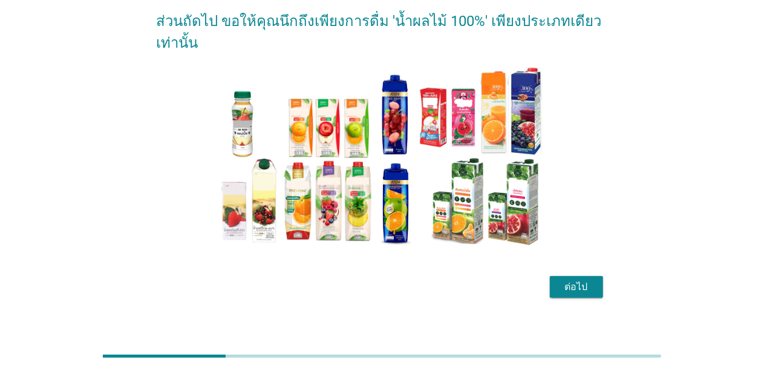
scroll to position [69, 0]
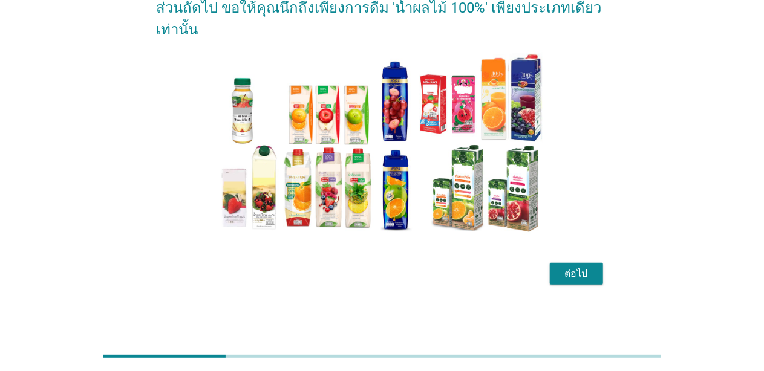
click at [578, 275] on div "ต่อไป" at bounding box center [577, 274] width 34 height 15
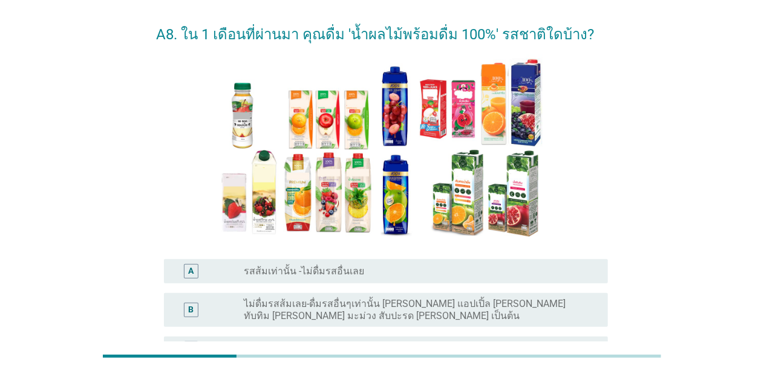
scroll to position [60, 0]
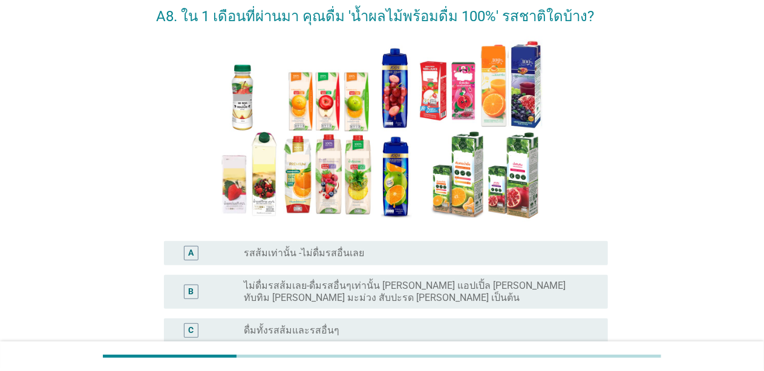
click at [302, 258] on label "รสส้มเท่านั้น -ไม่ดื่มรสอื่นเลย" at bounding box center [304, 253] width 120 height 12
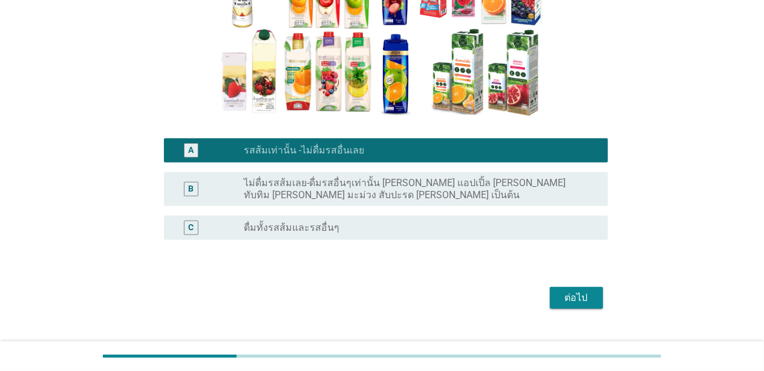
scroll to position [181, 0]
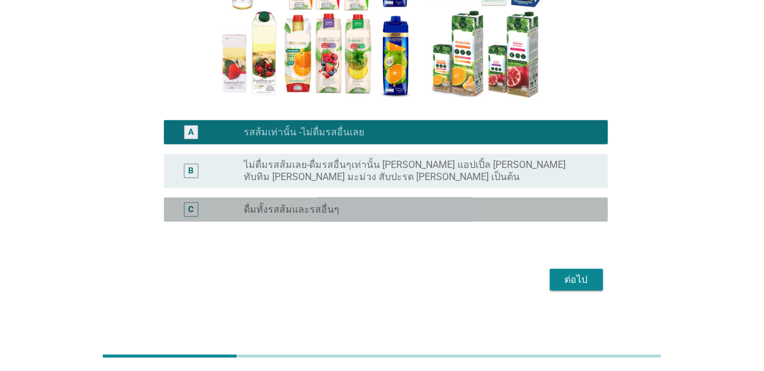
click at [325, 212] on label "ดื่มทั้งรสส้มและรสอื่นๆ" at bounding box center [292, 210] width 96 height 12
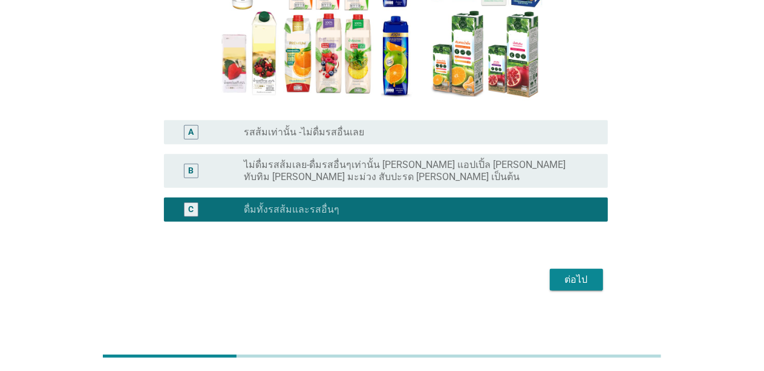
click at [587, 283] on div "ต่อไป" at bounding box center [577, 280] width 34 height 15
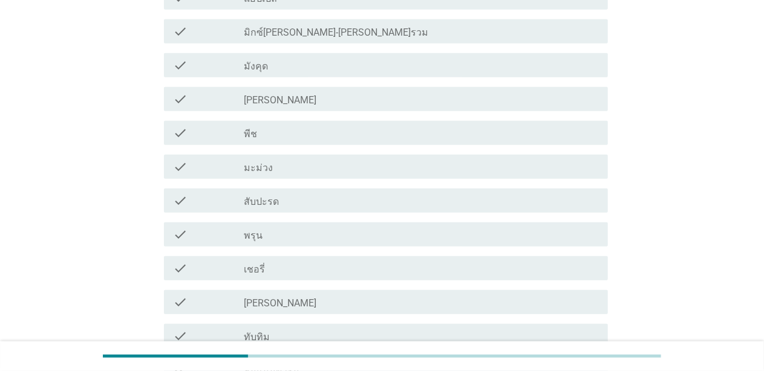
scroll to position [544, 0]
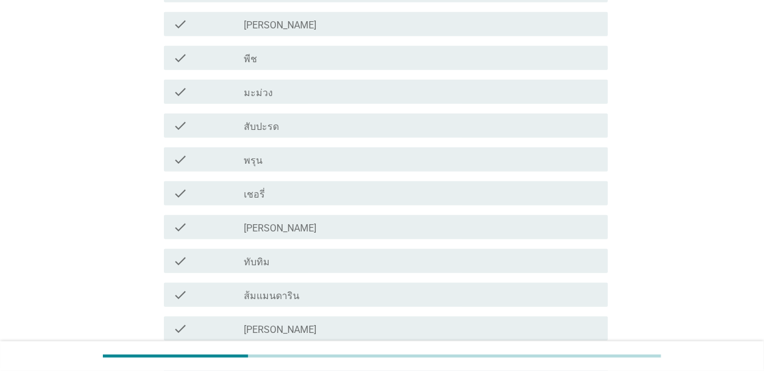
click at [324, 300] on div "check_box_outline_blank ส้มแมนดาริน" at bounding box center [421, 295] width 354 height 15
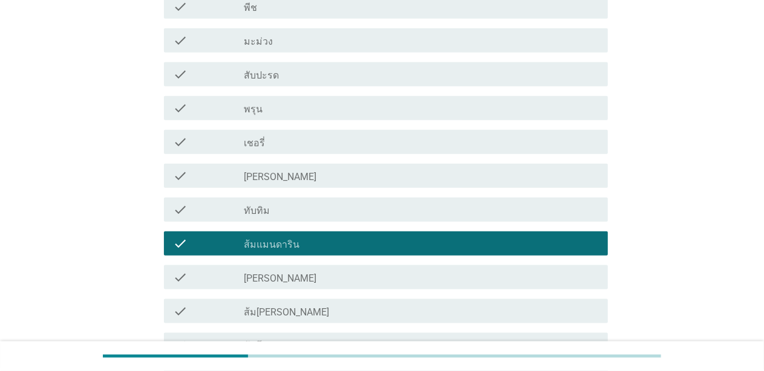
scroll to position [665, 0]
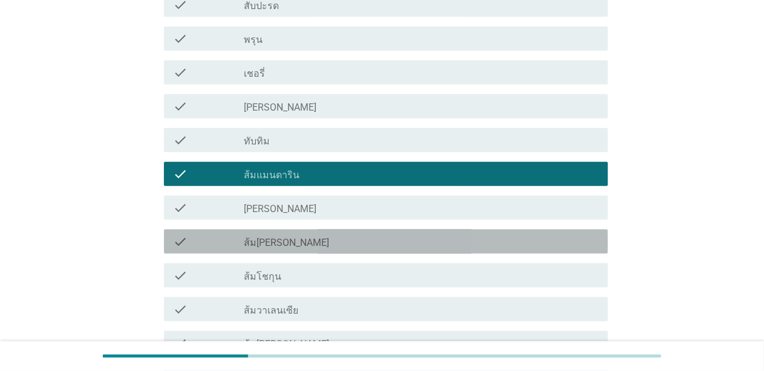
click at [327, 242] on div "check_box_outline_blank ส้ม[PERSON_NAME]" at bounding box center [421, 242] width 354 height 15
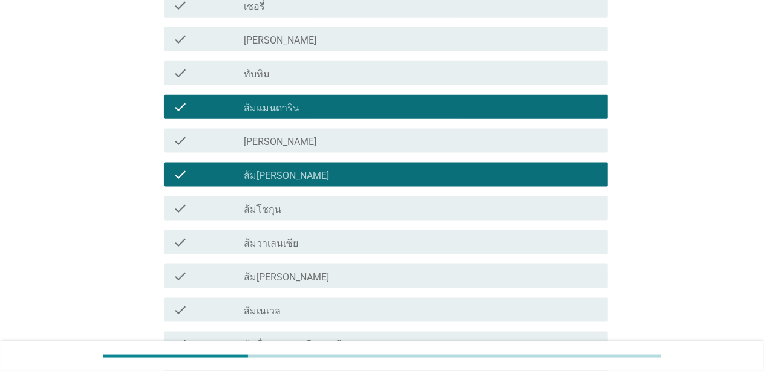
scroll to position [832, 0]
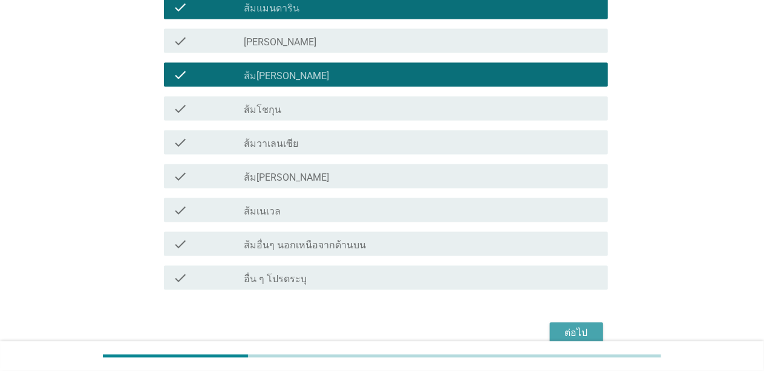
click at [571, 328] on div "ต่อไป" at bounding box center [577, 334] width 34 height 15
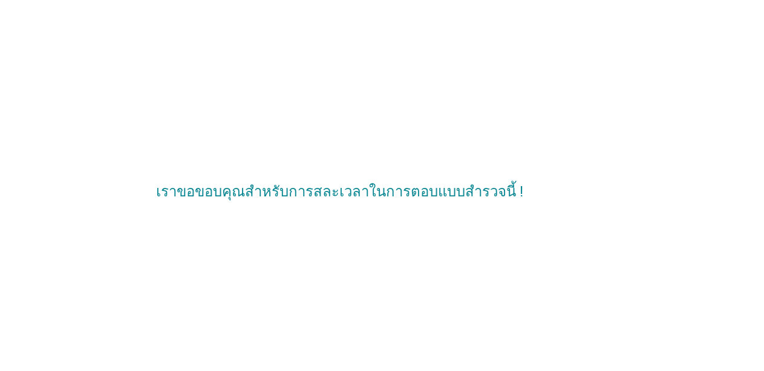
scroll to position [0, 0]
